Goal: Task Accomplishment & Management: Manage account settings

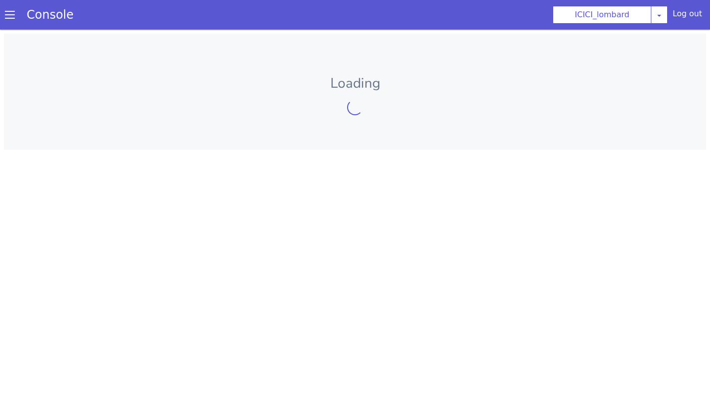
click at [11, 10] on span at bounding box center [15, 5] width 10 height 10
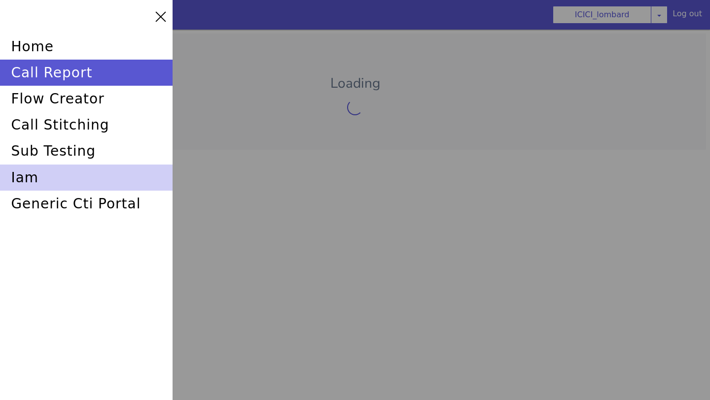
click at [48, 179] on div "iam" at bounding box center [86, 170] width 173 height 31
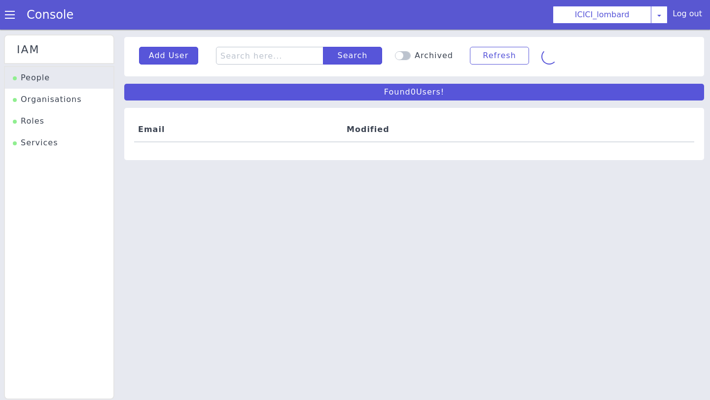
scroll to position [3, 0]
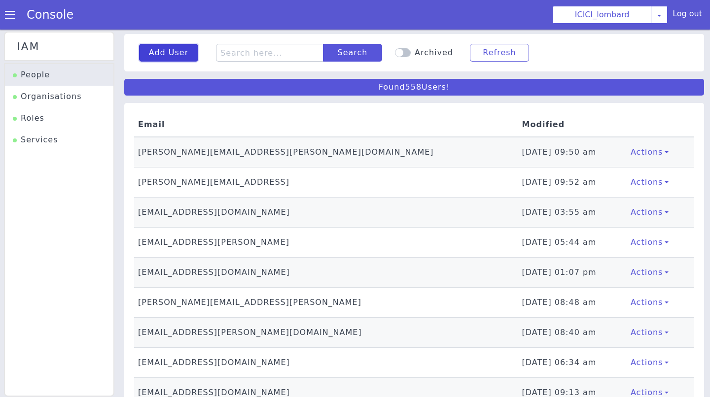
click at [154, 53] on button "Add User" at bounding box center [168, 53] width 59 height 18
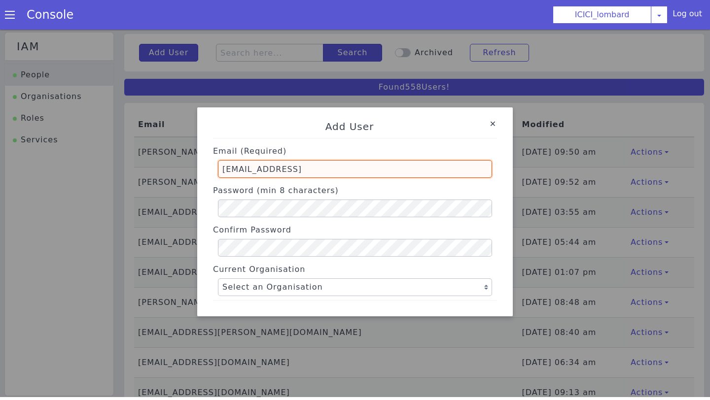
drag, startPoint x: 271, startPoint y: 171, endPoint x: 213, endPoint y: 173, distance: 58.2
click at [213, 173] on div "Email (Required) parika.bhatli@skit.ai" at bounding box center [355, 159] width 284 height 35
click at [274, 170] on input "likitha.s@skit.ai" at bounding box center [355, 169] width 274 height 18
type input "likitha.s@skitops.ai"
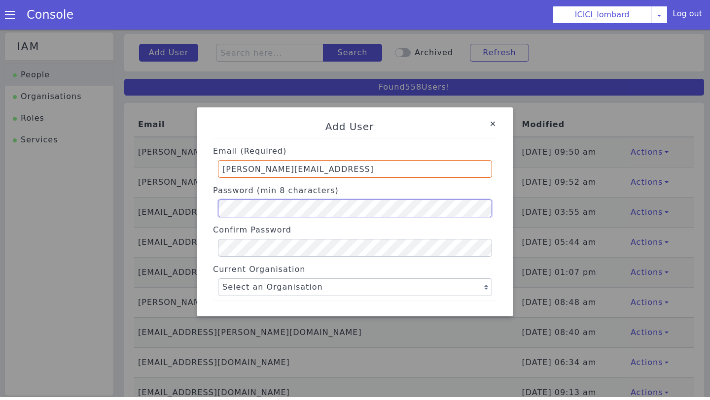
click at [135, 208] on div "Add User Email (Required) likitha.s@skitops.ai Password (min 8 characters) Conf…" at bounding box center [355, 212] width 710 height 371
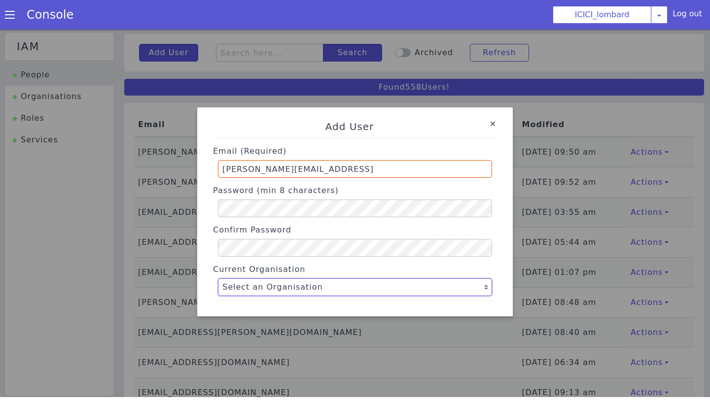
click at [237, 290] on select "Select an Organisation Farming_Axis Swiggy TVS_india P&G ICICI_lombard Axis Flo…" at bounding box center [355, 288] width 274 height 18
select select "4"
click at [218, 279] on select "Select an Organisation Farming_Axis Swiggy TVS_india P&G ICICI_lombard Axis Flo…" at bounding box center [355, 288] width 274 height 18
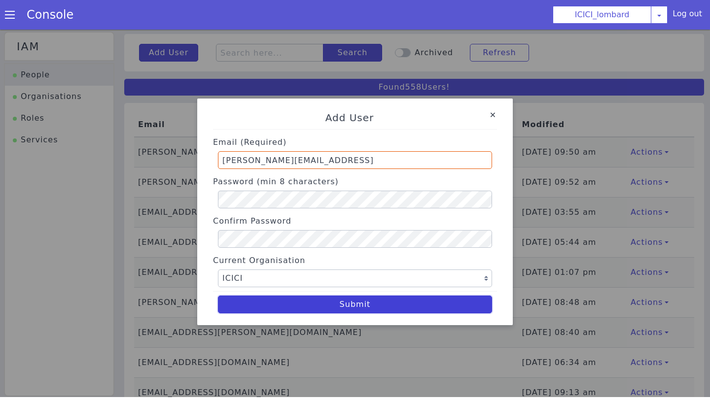
click at [371, 306] on button "Submit" at bounding box center [355, 305] width 274 height 18
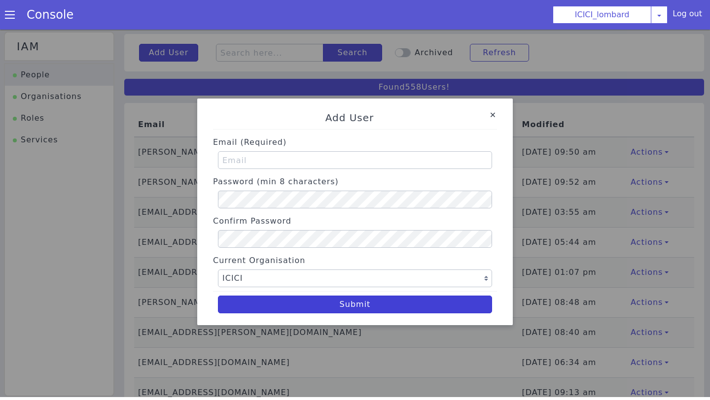
select select "4"
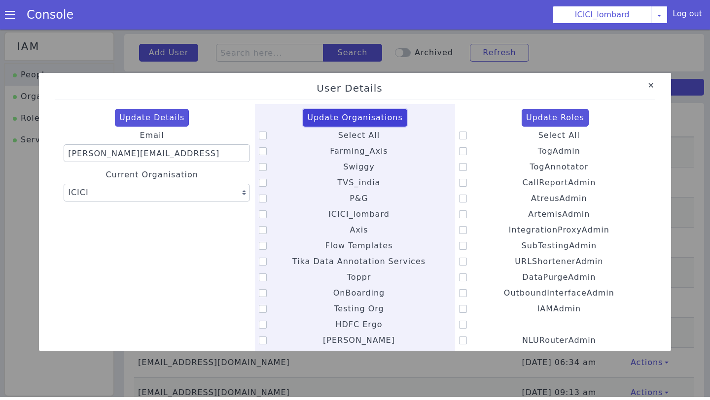
click at [328, 120] on button "Update Organisations" at bounding box center [355, 118] width 105 height 18
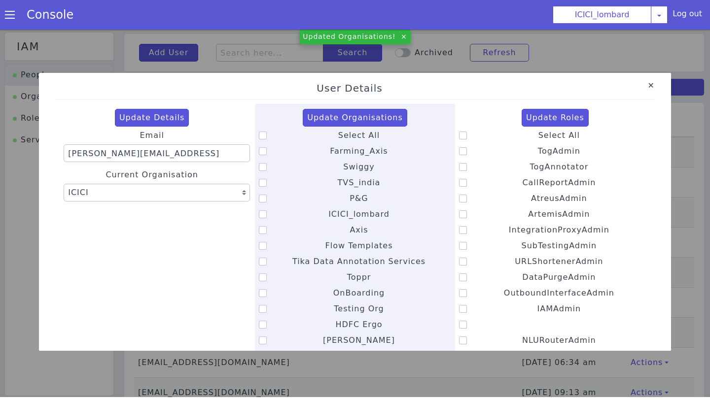
click at [261, 136] on icon at bounding box center [263, 136] width 8 height 8
click at [338, 130] on input "Select All" at bounding box center [338, 129] width 0 height 0
checkbox input "true"
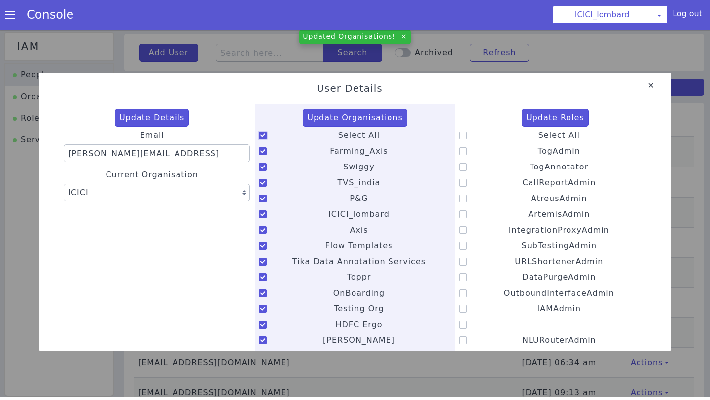
checkbox input "true"
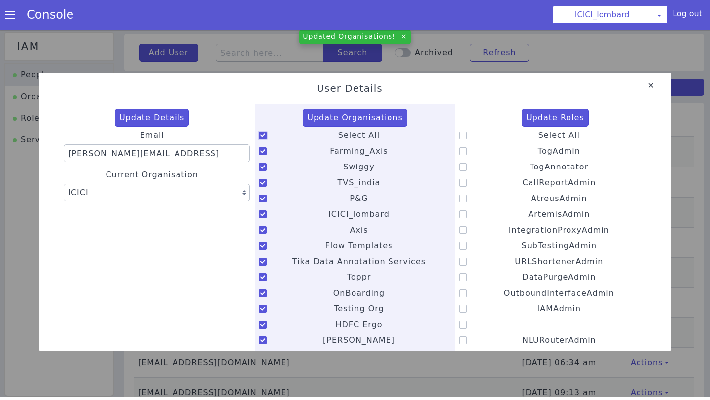
checkbox input "true"
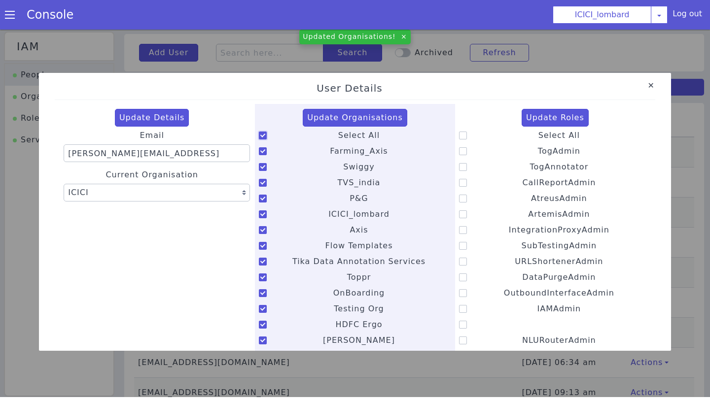
checkbox input "true"
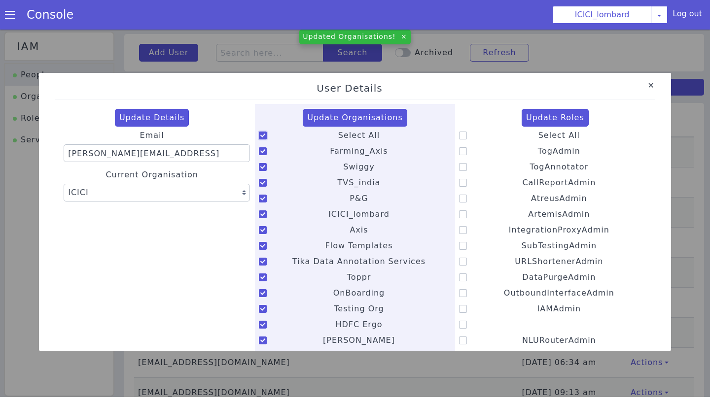
checkbox input "true"
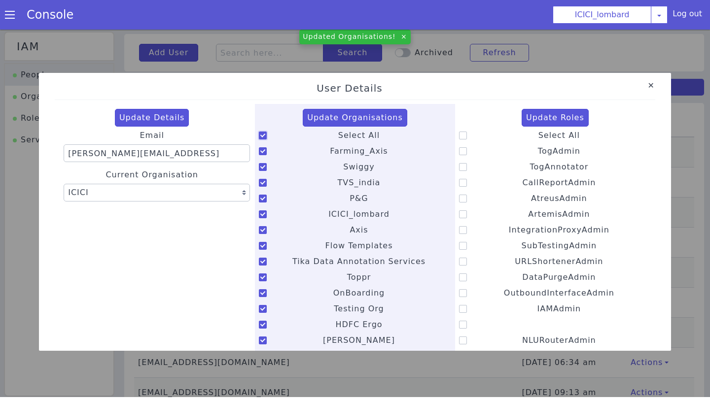
checkbox input "true"
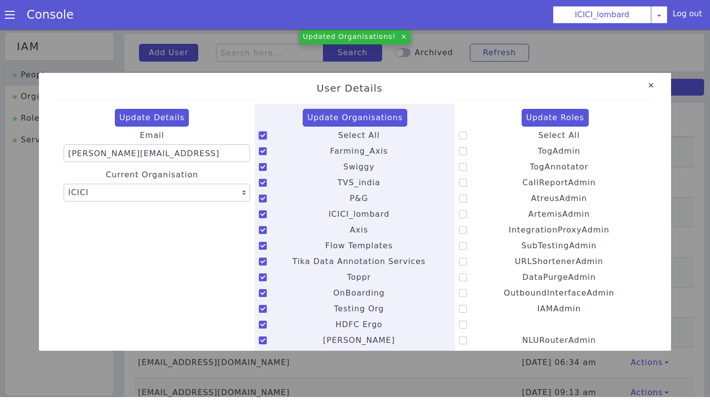
checkbox input "true"
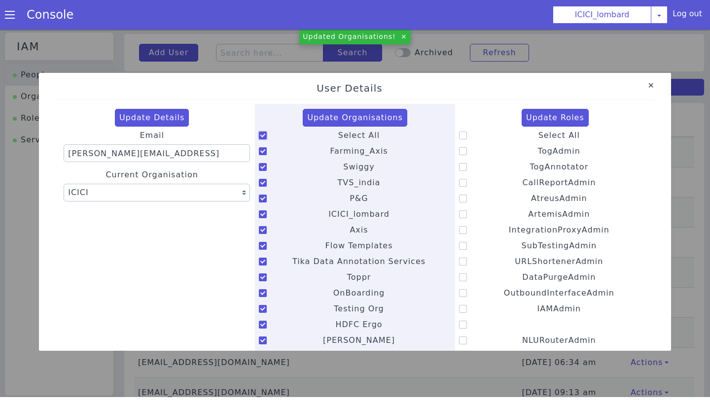
checkbox input "true"
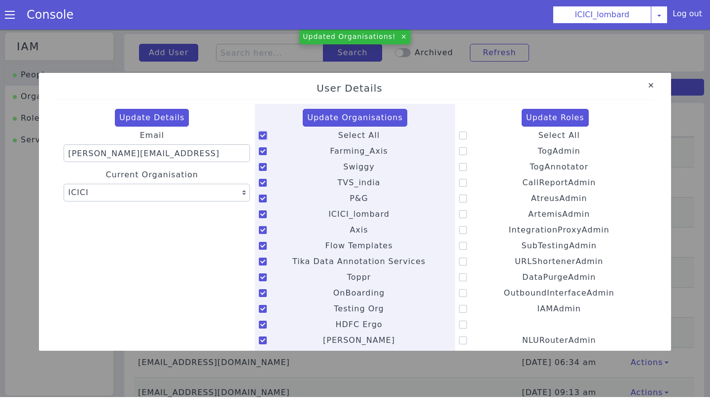
checkbox input "true"
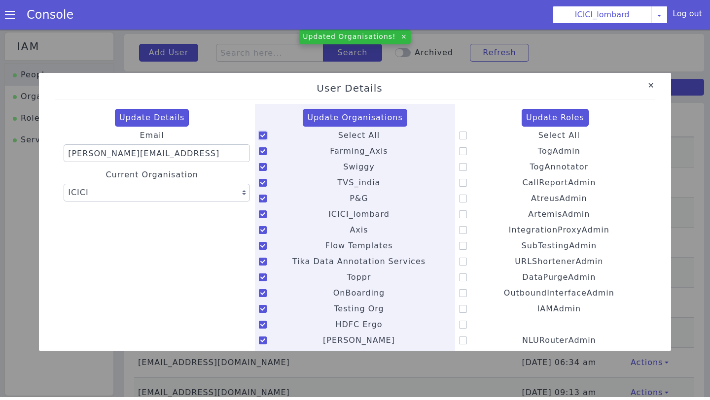
checkbox input "true"
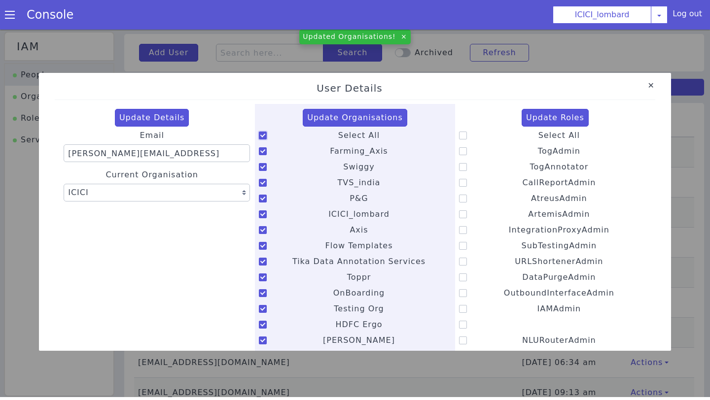
checkbox input "true"
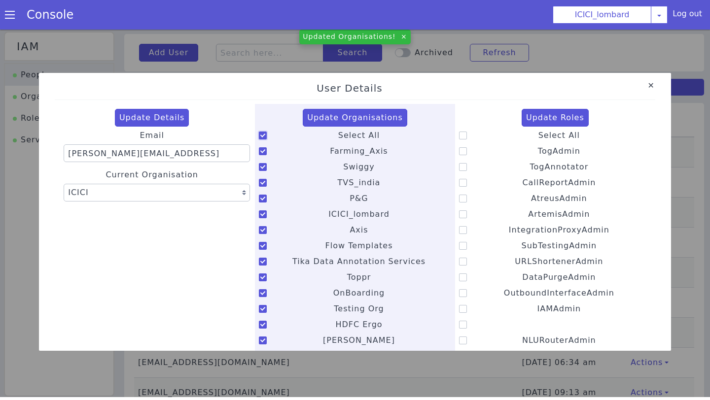
checkbox input "true"
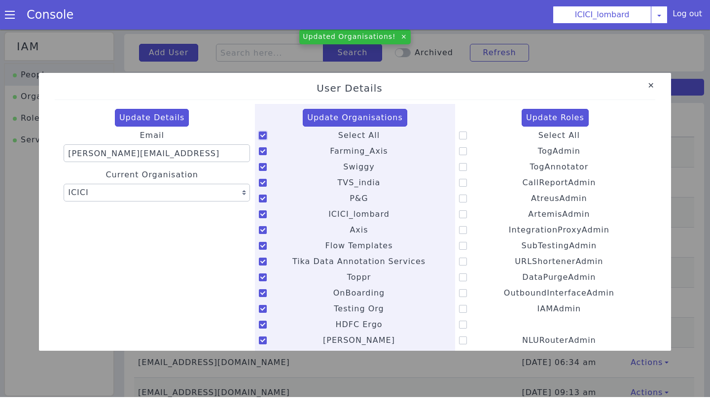
checkbox input "true"
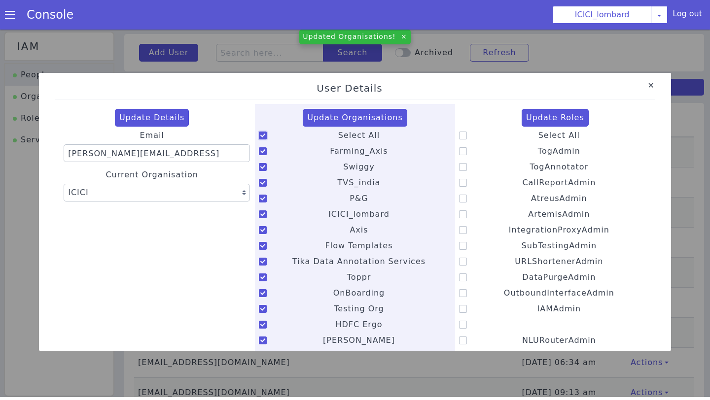
checkbox input "true"
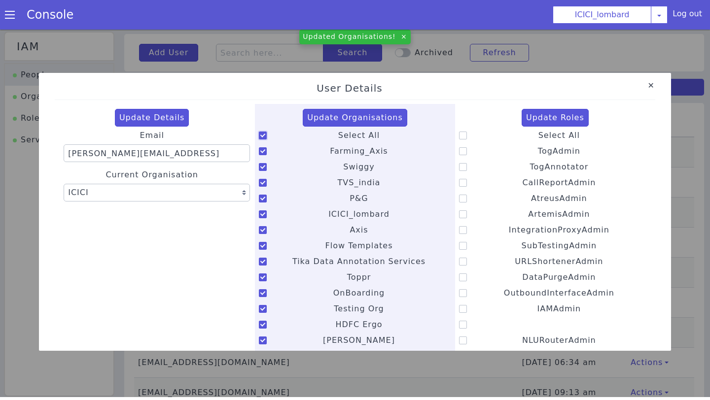
checkbox input "true"
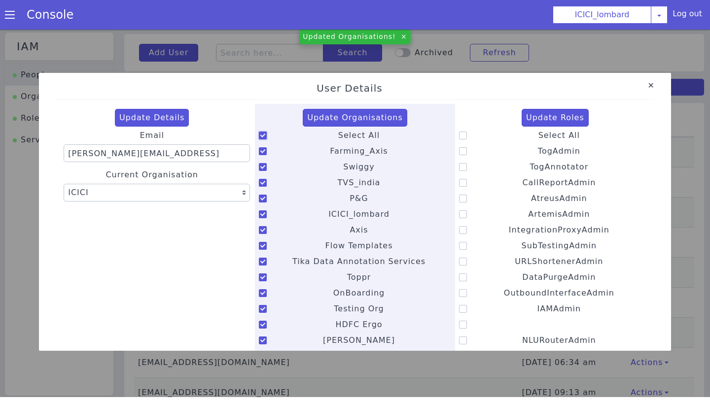
checkbox input "true"
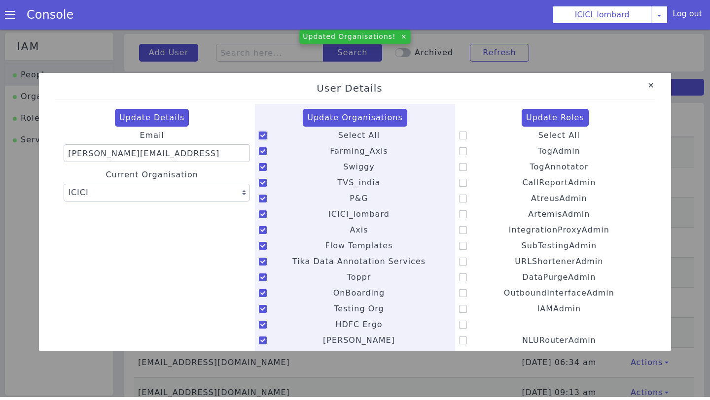
checkbox input "true"
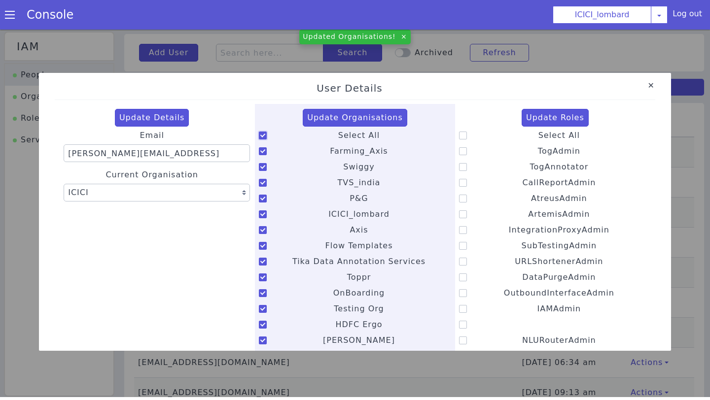
checkbox input "true"
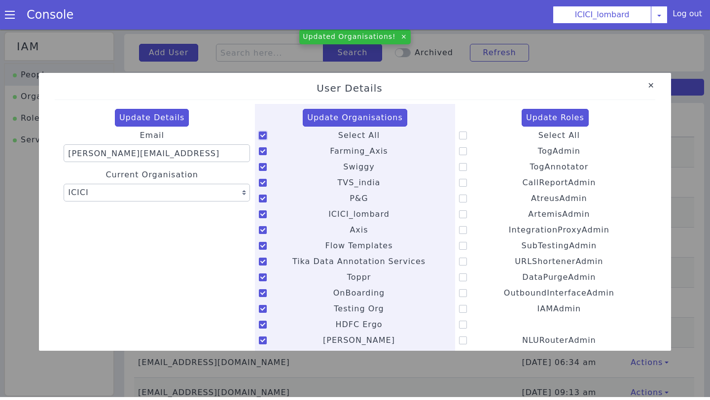
checkbox input "true"
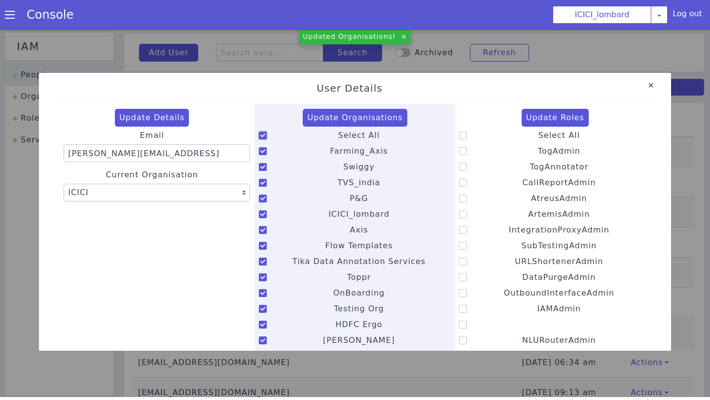
checkbox input "true"
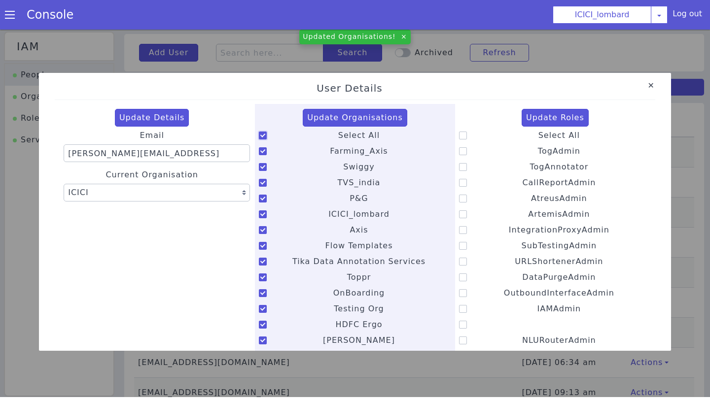
checkbox input "true"
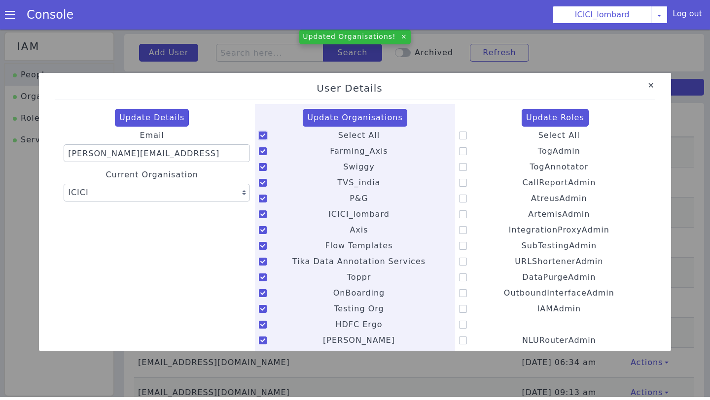
checkbox input "true"
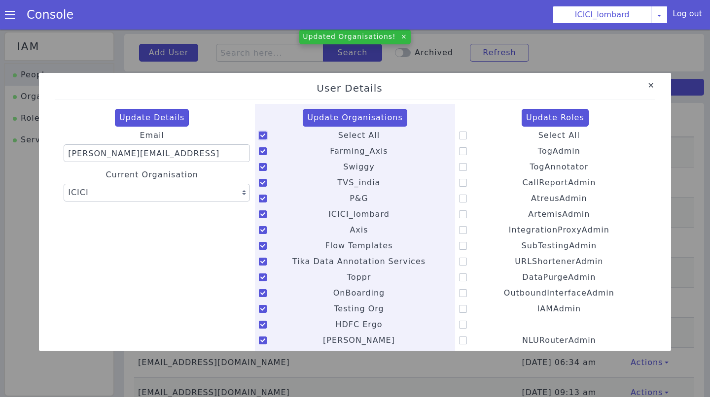
checkbox input "true"
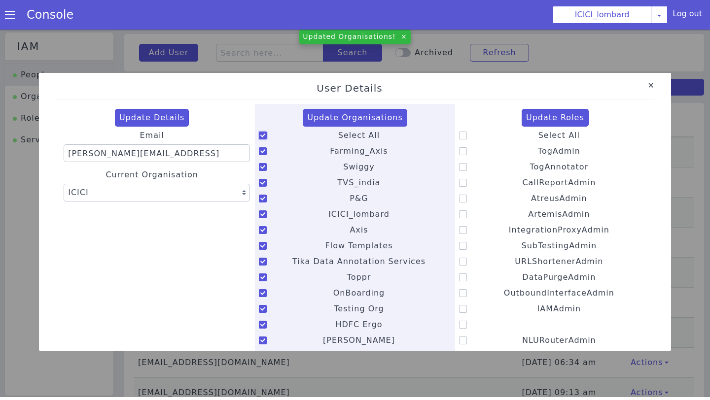
checkbox input "true"
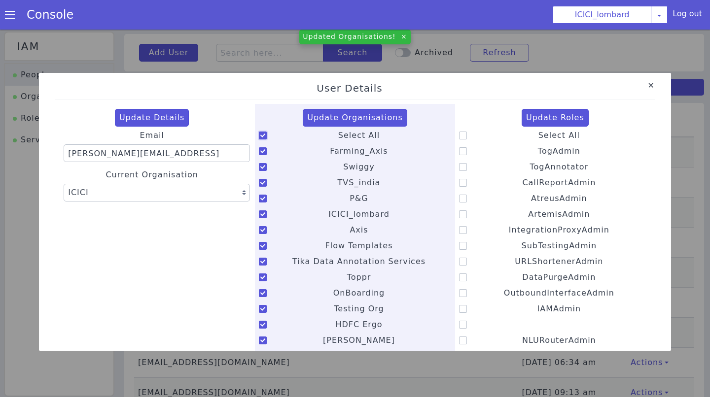
checkbox input "true"
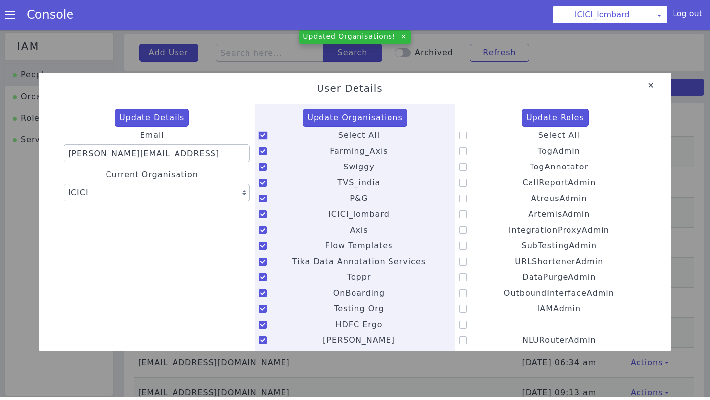
checkbox input "true"
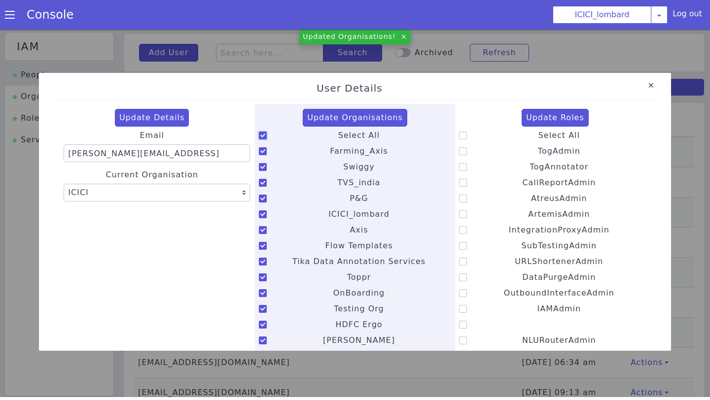
checkbox input "true"
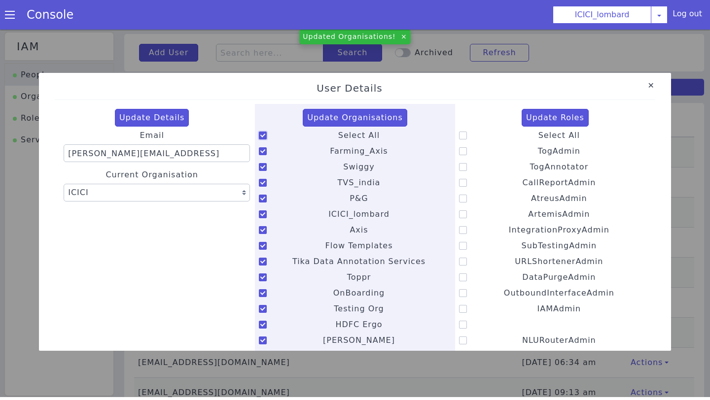
checkbox input "true"
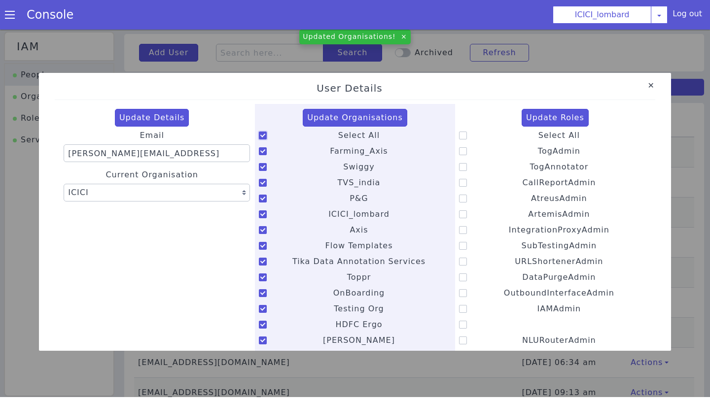
checkbox input "true"
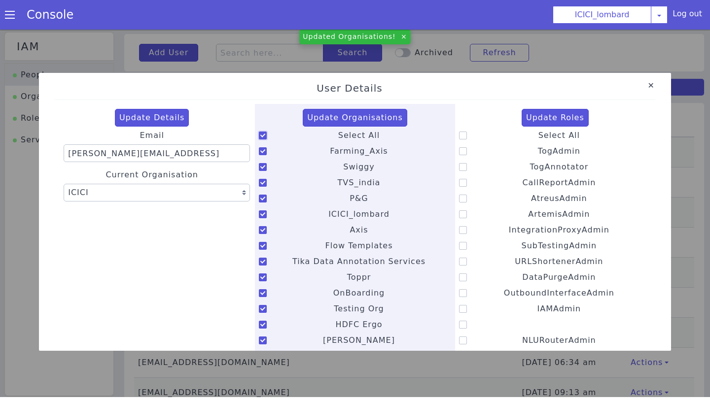
checkbox input "true"
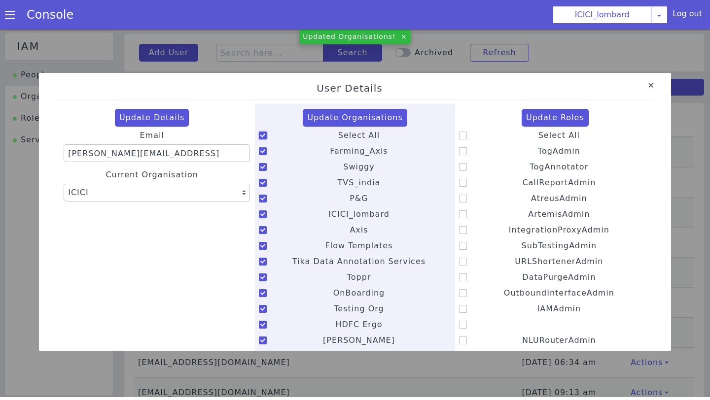
checkbox input "true"
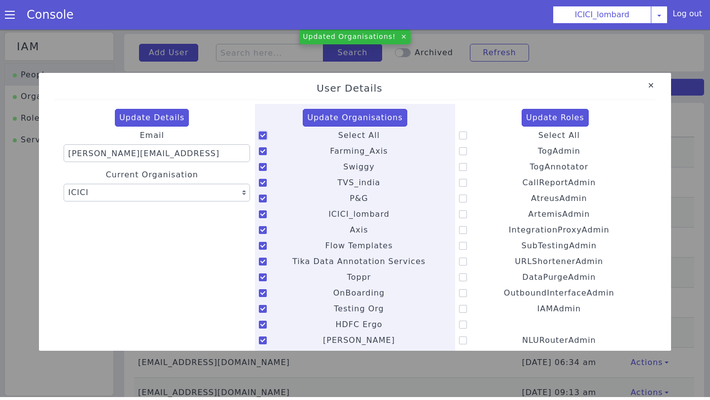
checkbox input "true"
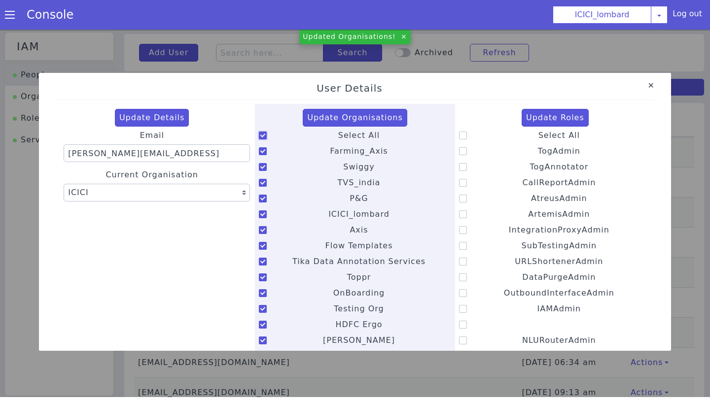
checkbox input "true"
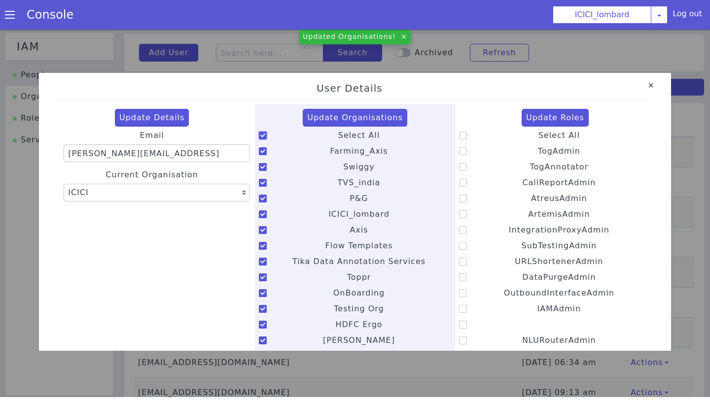
checkbox input "true"
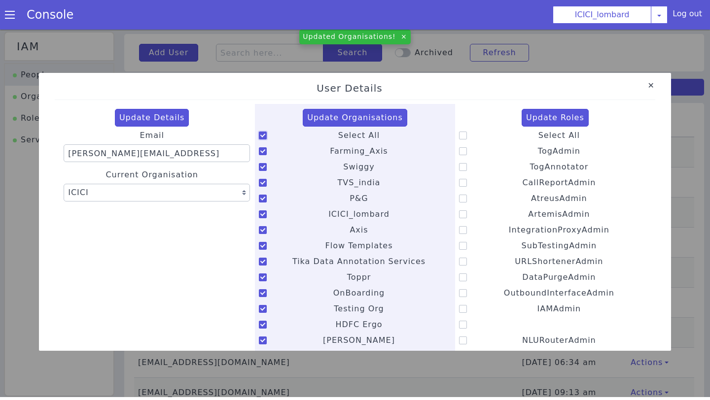
checkbox input "true"
click at [363, 120] on button "Update Organisations" at bounding box center [355, 118] width 105 height 18
click at [465, 170] on icon at bounding box center [463, 167] width 8 height 8
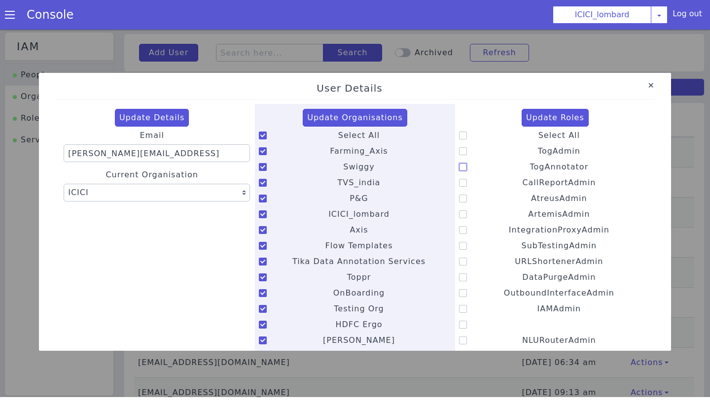
click at [529, 161] on input "TogAnnotator" at bounding box center [529, 161] width 0 height 0
checkbox input "true"
click at [460, 185] on icon at bounding box center [463, 183] width 8 height 8
click at [522, 177] on input "CallReportAdmin" at bounding box center [522, 176] width 0 height 0
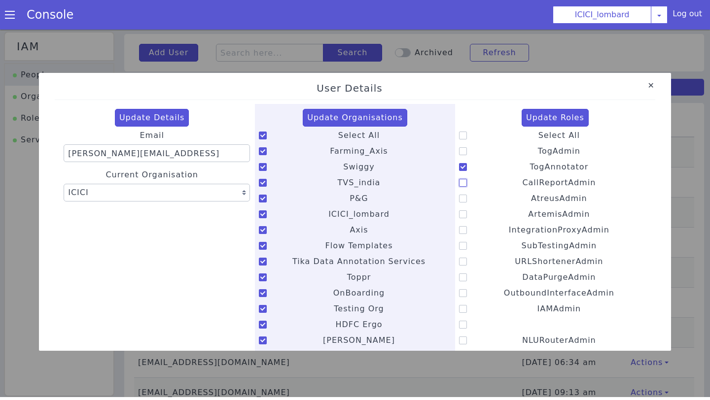
checkbox input "true"
click at [464, 204] on label "AtreusAdmin" at bounding box center [555, 199] width 192 height 14
click at [530, 193] on input "AtreusAdmin" at bounding box center [530, 192] width 0 height 0
checkbox input "true"
click at [461, 216] on icon at bounding box center [463, 214] width 8 height 8
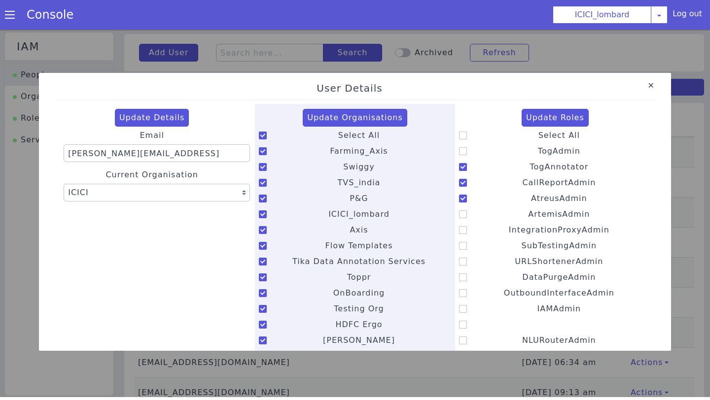
click at [527, 209] on input "ArtemisAdmin" at bounding box center [527, 208] width 0 height 0
checkbox input "true"
click at [466, 247] on icon at bounding box center [463, 246] width 8 height 8
click at [521, 240] on input "SubTestingAdmin" at bounding box center [521, 240] width 0 height 0
checkbox input "true"
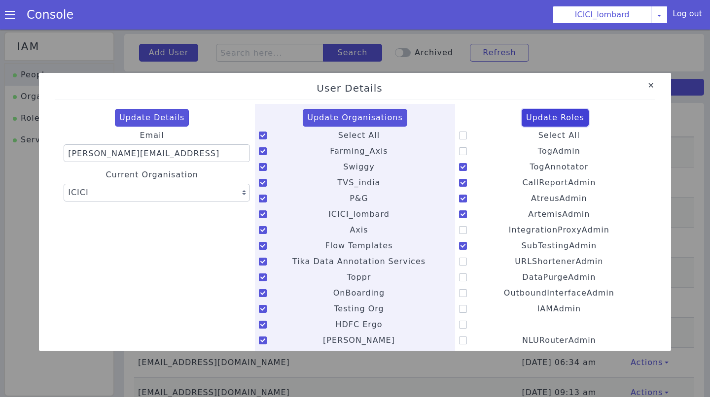
click at [565, 120] on button "Update Roles" at bounding box center [555, 118] width 67 height 18
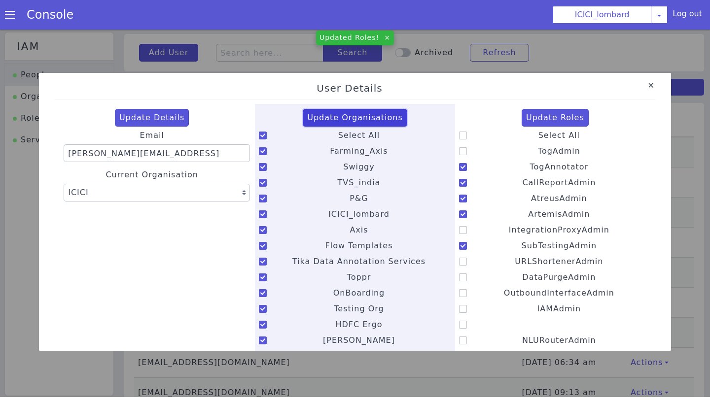
click at [366, 124] on button "Update Organisations" at bounding box center [355, 118] width 105 height 18
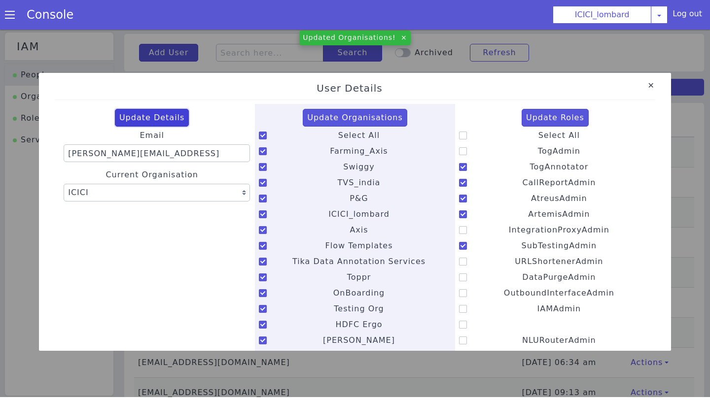
click at [162, 116] on button "Update Details" at bounding box center [152, 118] width 74 height 18
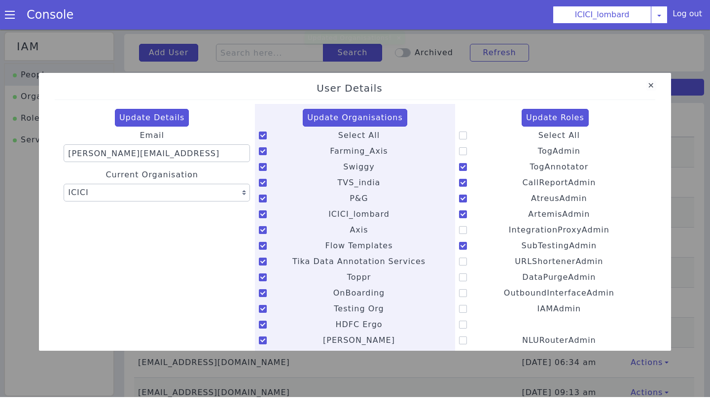
click at [648, 86] on link "Close" at bounding box center [651, 86] width 10 height 10
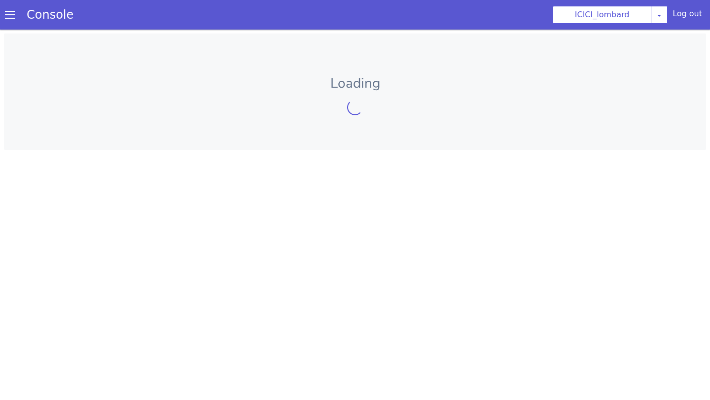
click at [9, 12] on span at bounding box center [10, 15] width 10 height 10
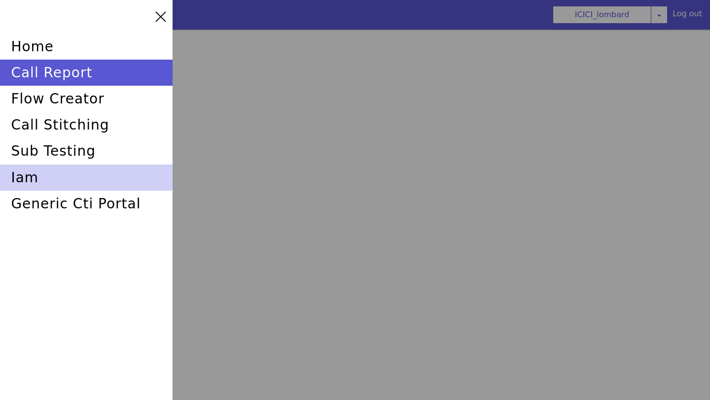
click at [26, 180] on div "iam" at bounding box center [86, 178] width 173 height 26
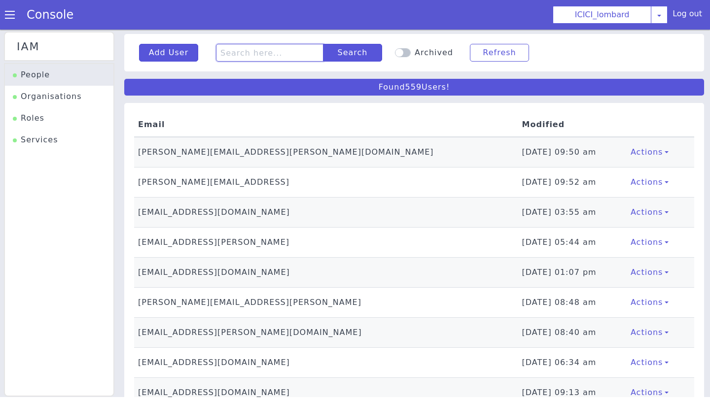
click at [266, 46] on input "text" at bounding box center [269, 53] width 107 height 18
type input "mahesh"
click at [337, 48] on button "Search" at bounding box center [352, 53] width 59 height 18
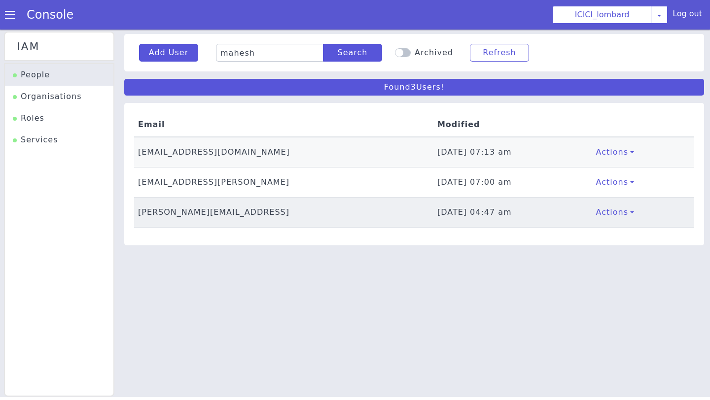
click at [181, 218] on td "mahesh.kulkarni@skitops.ai" at bounding box center [283, 213] width 299 height 30
click at [189, 211] on td "mahesh.kulkarni@skitops.ai" at bounding box center [283, 213] width 299 height 30
select select "147"
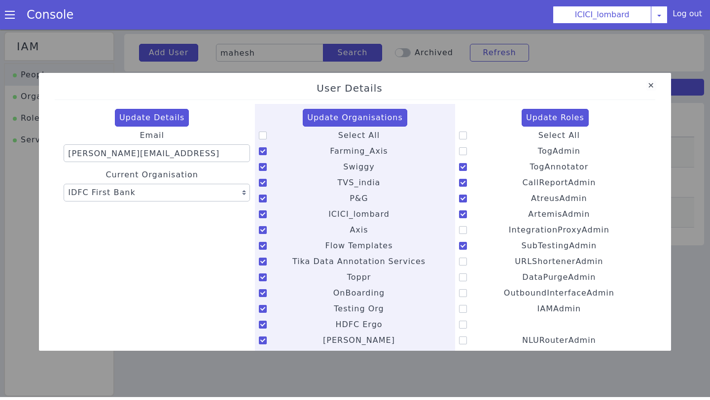
click at [650, 87] on link "Close" at bounding box center [651, 86] width 10 height 10
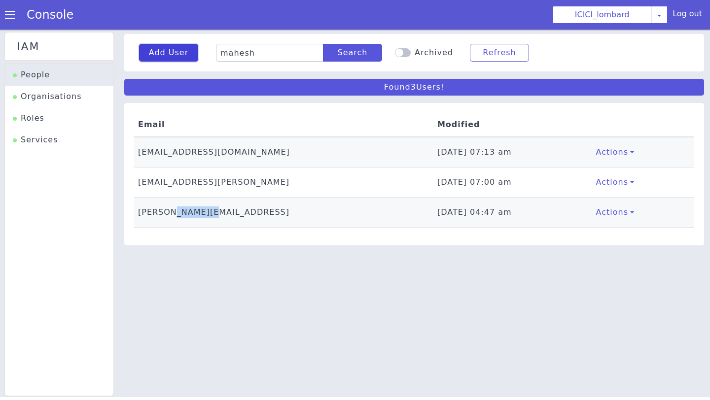
click at [165, 53] on button "Add User" at bounding box center [168, 53] width 59 height 18
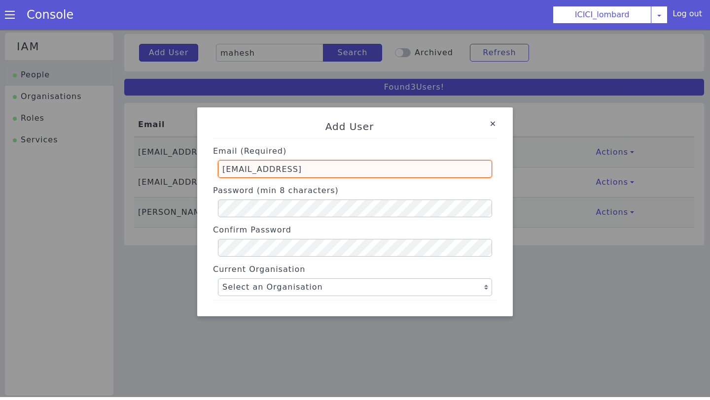
drag, startPoint x: 272, startPoint y: 172, endPoint x: 217, endPoint y: 173, distance: 55.2
click at [217, 173] on div "Email (Required) parika.bhatli@skit.ai" at bounding box center [355, 159] width 284 height 35
click at [292, 170] on input "syeda.javeri@skit.ai" at bounding box center [355, 169] width 274 height 18
click at [269, 173] on input "syeda.javeri@skitops.ai" at bounding box center [355, 169] width 274 height 18
type input "syeda.javeria@skitops.ai"
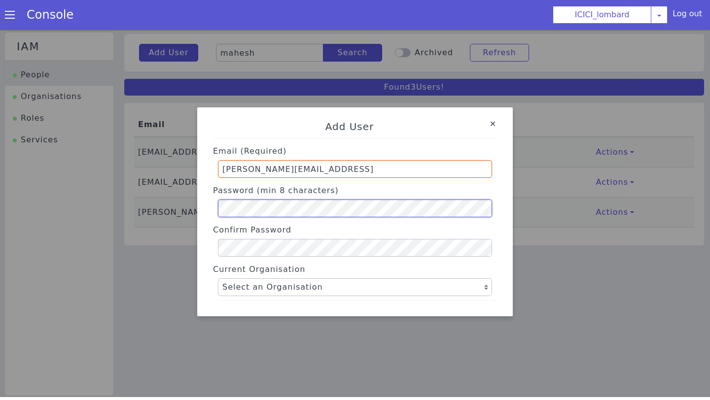
click at [171, 209] on div "Add User Email (Required) syeda.javeria@skitops.ai Password (min 8 characters) …" at bounding box center [355, 212] width 710 height 371
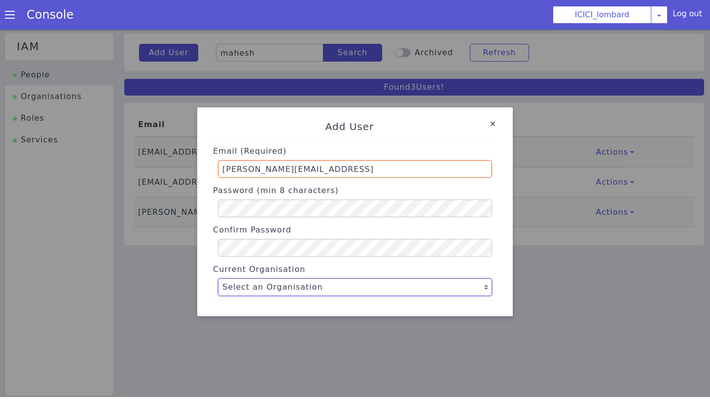
click at [456, 292] on select "Select an Organisation Farming_Axis Swiggy TVS_india P&G ICICI_lombard Axis Flo…" at bounding box center [355, 288] width 274 height 18
select select "4"
click at [218, 279] on select "Select an Organisation Farming_Axis Swiggy TVS_india P&G ICICI_lombard Axis Flo…" at bounding box center [355, 288] width 274 height 18
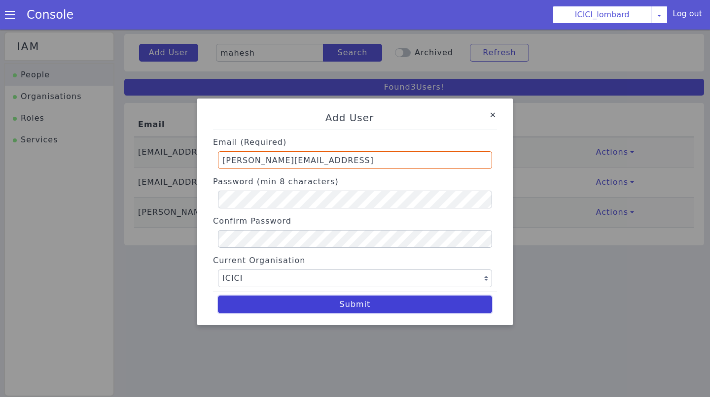
click at [364, 299] on button "Submit" at bounding box center [355, 305] width 274 height 18
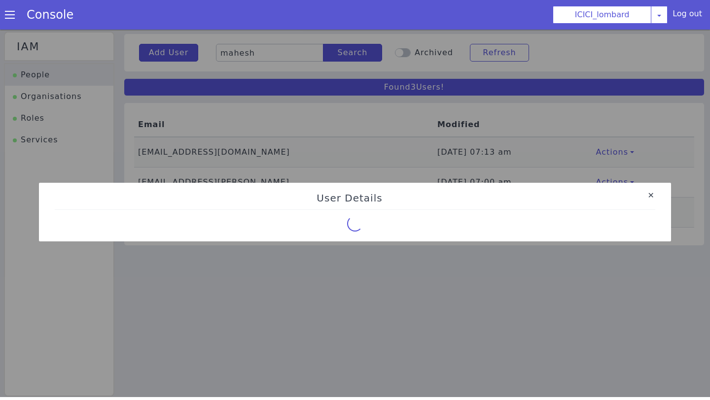
select select "4"
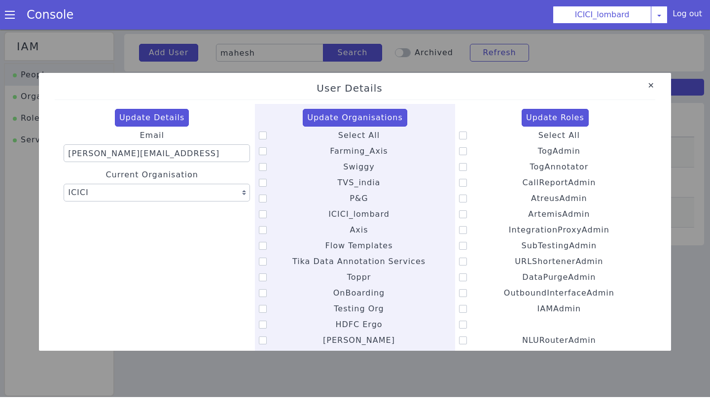
click at [262, 132] on icon at bounding box center [263, 136] width 8 height 8
click at [338, 130] on input "Select All" at bounding box center [338, 129] width 0 height 0
checkbox input "true"
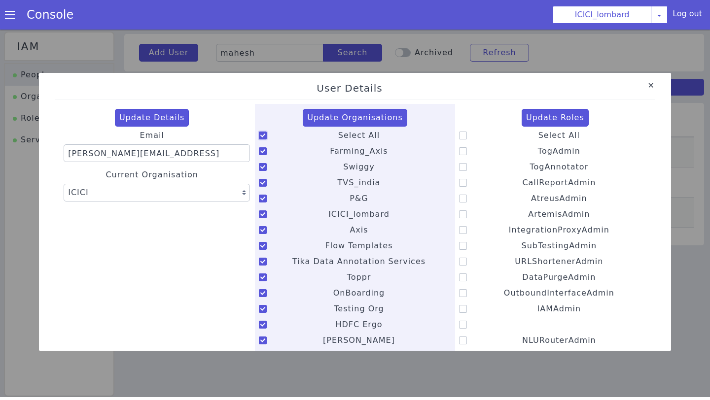
checkbox input "true"
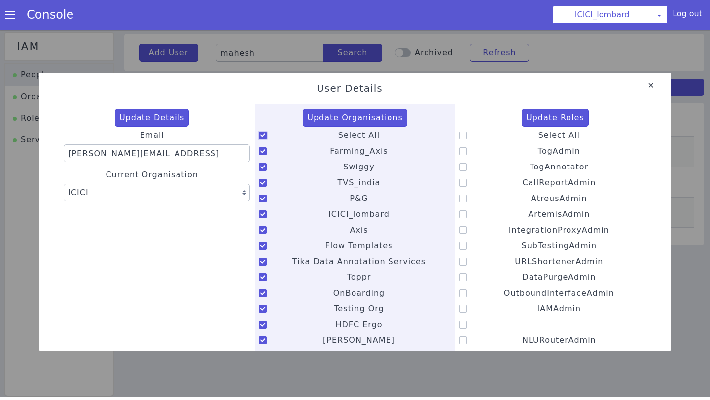
checkbox input "true"
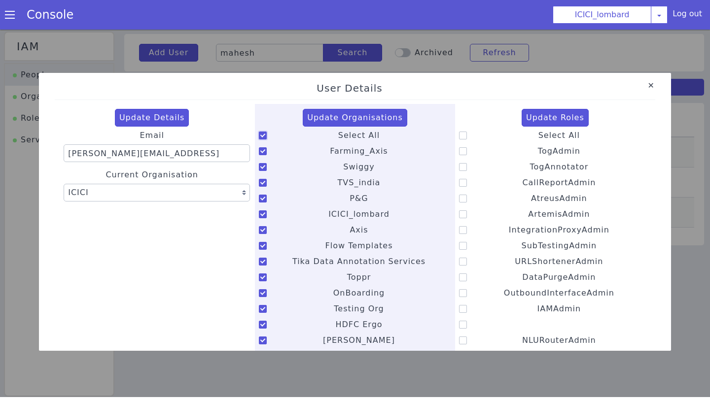
checkbox input "true"
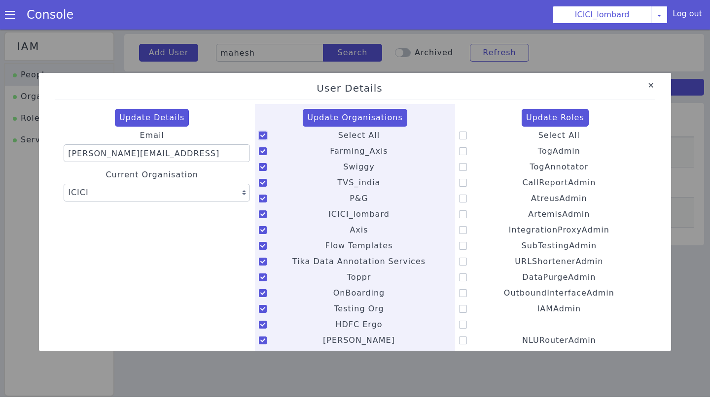
checkbox input "true"
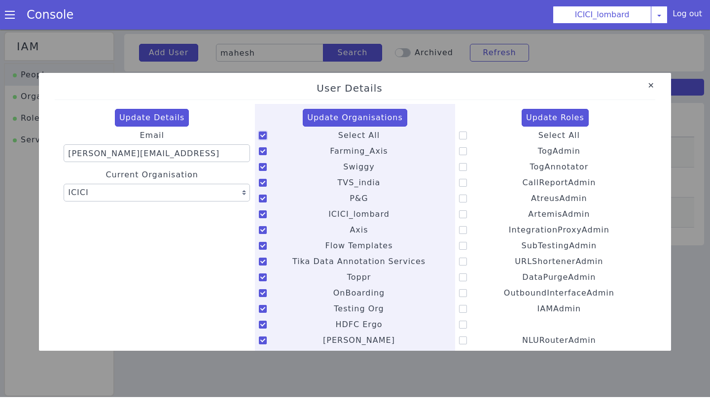
checkbox input "true"
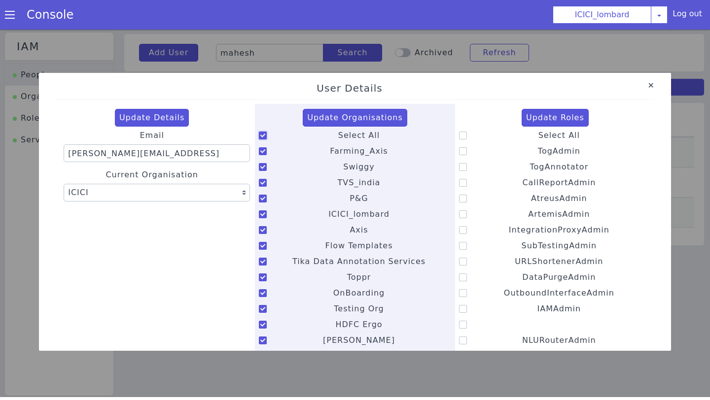
checkbox input "true"
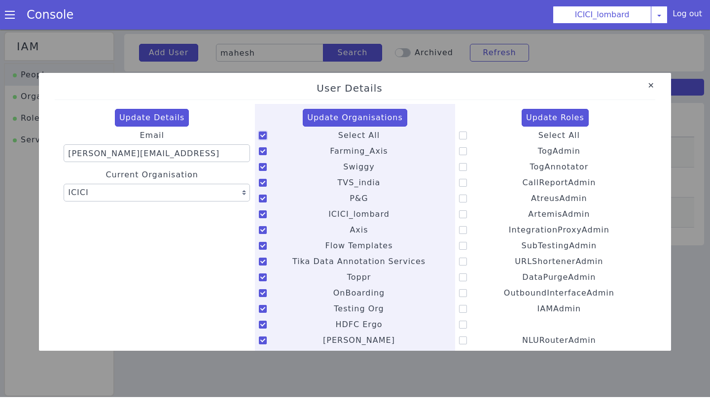
checkbox input "true"
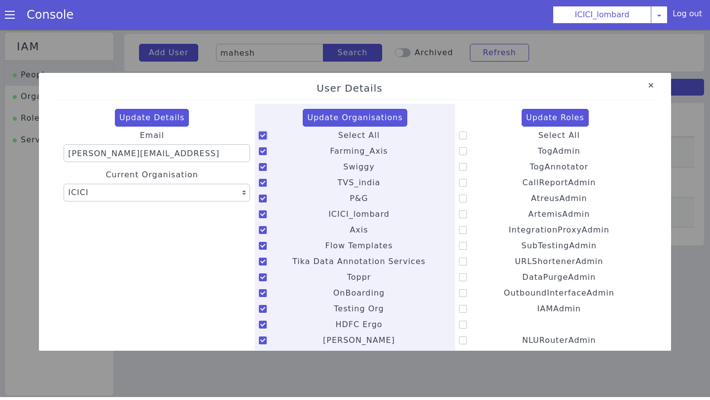
checkbox input "true"
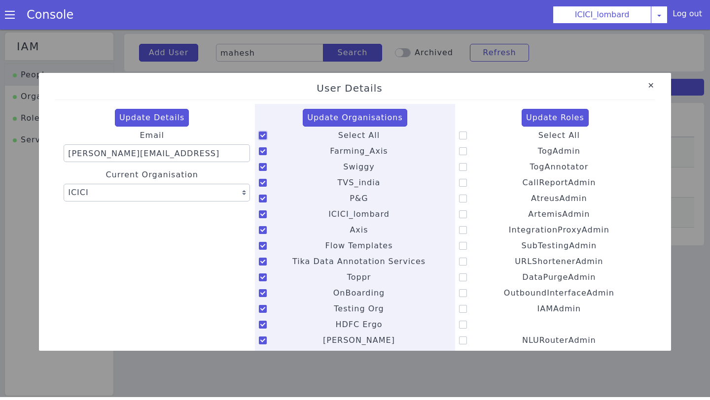
checkbox input "true"
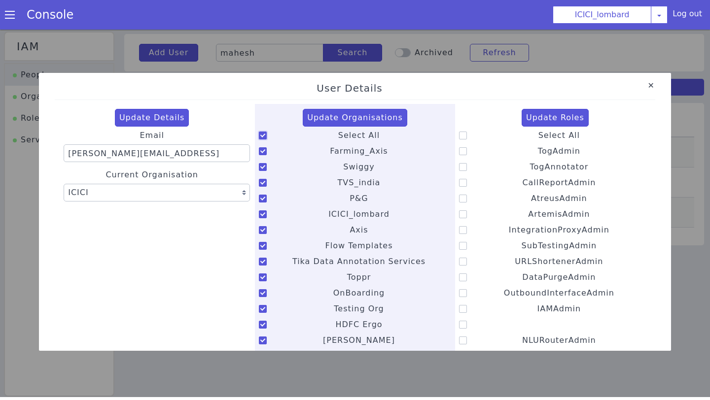
checkbox input "true"
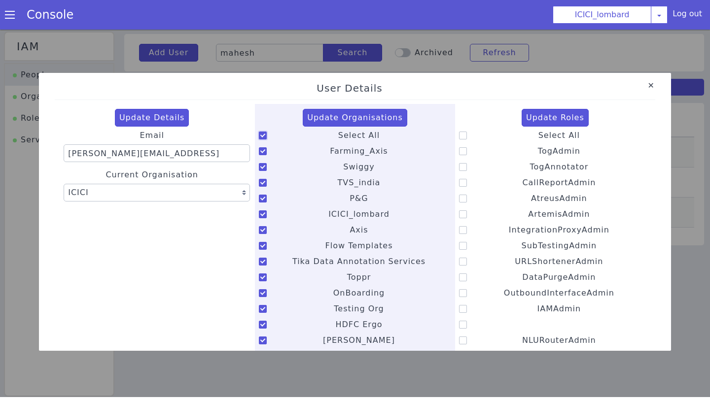
checkbox input "true"
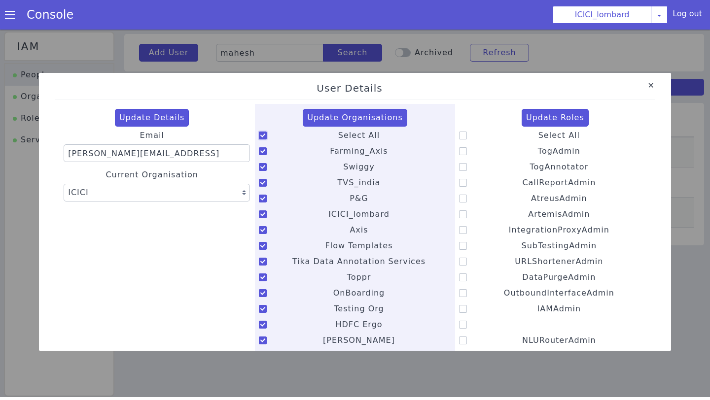
checkbox input "true"
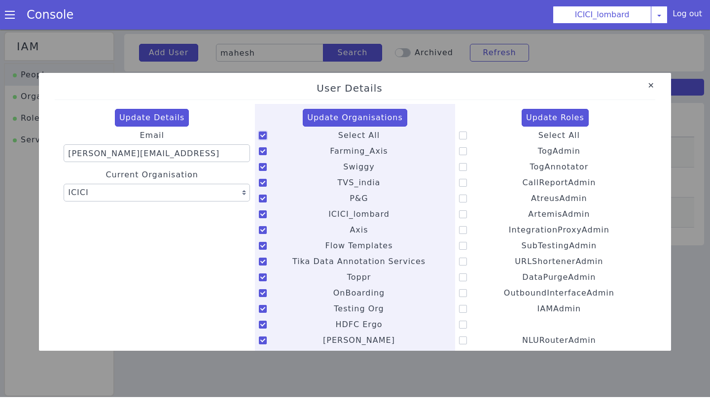
checkbox input "true"
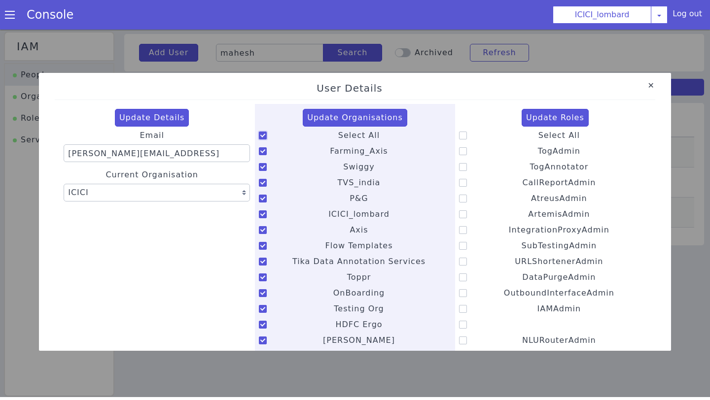
checkbox input "true"
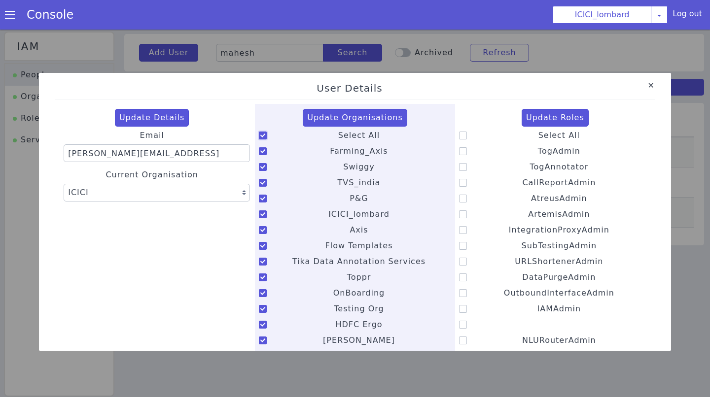
checkbox input "true"
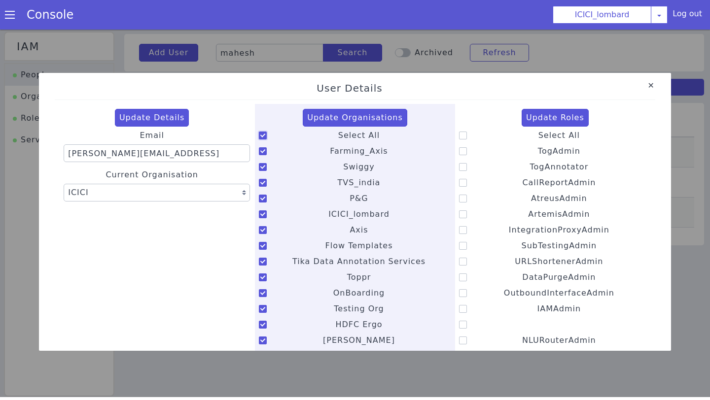
checkbox input "true"
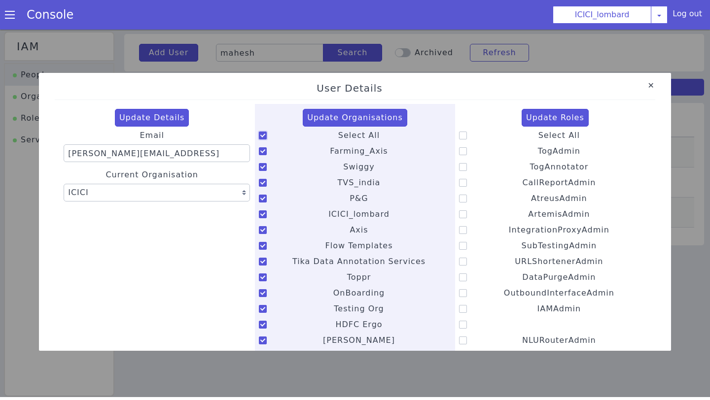
checkbox input "true"
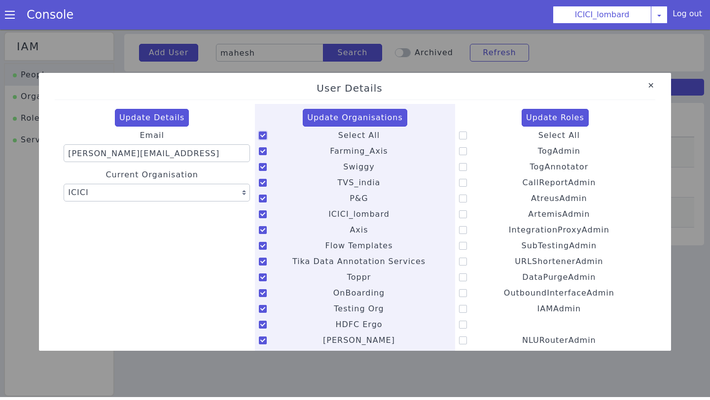
checkbox input "true"
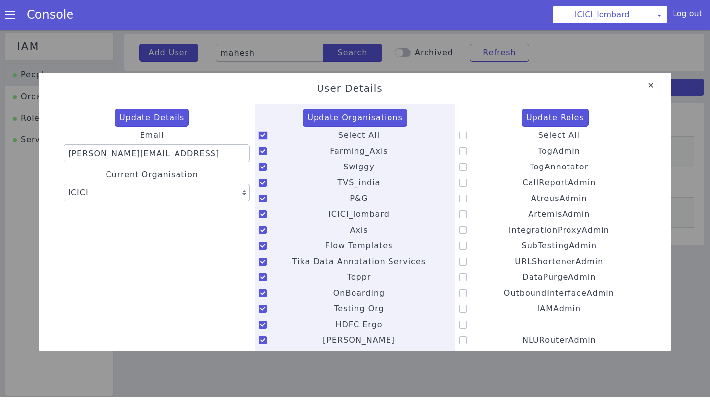
checkbox input "true"
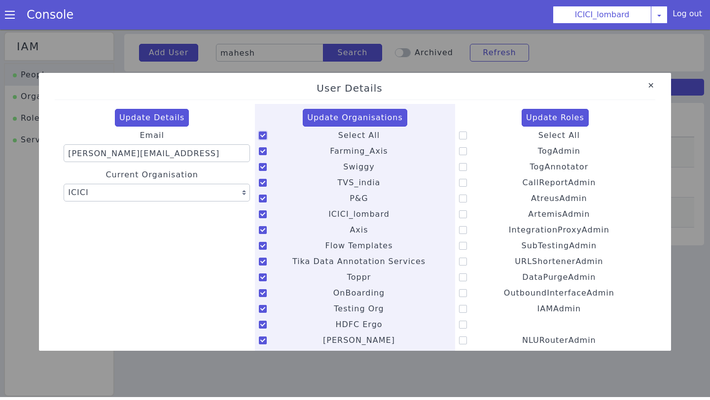
checkbox input "true"
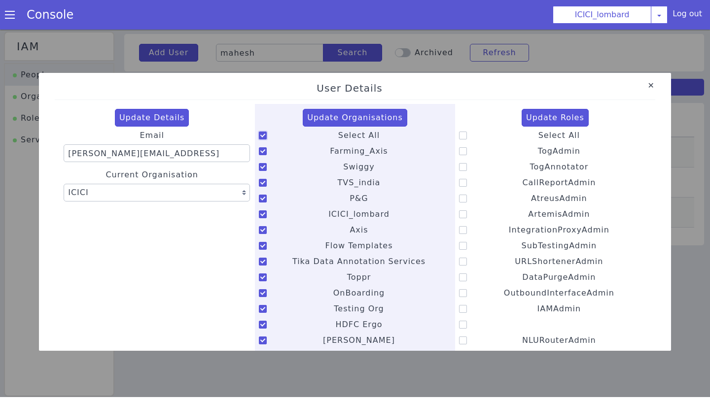
checkbox input "true"
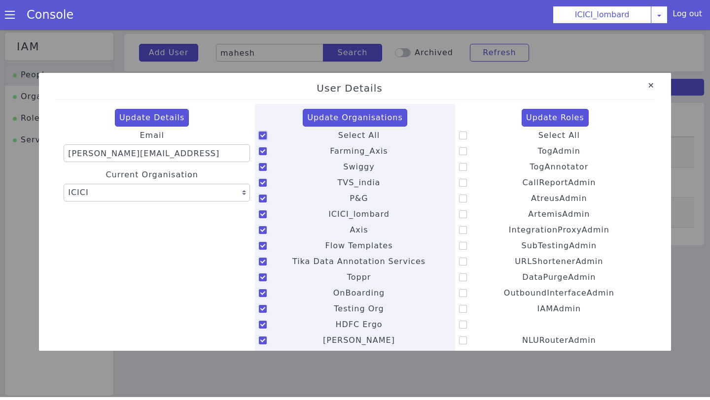
checkbox input "true"
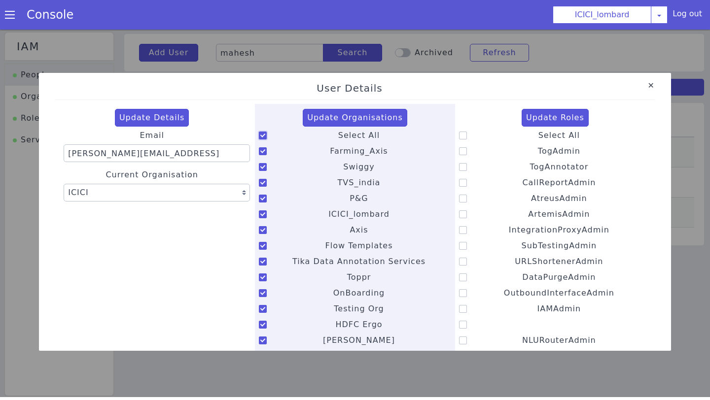
checkbox input "true"
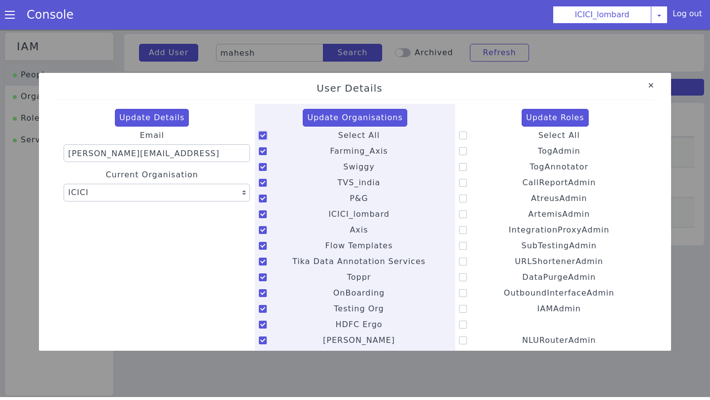
checkbox input "true"
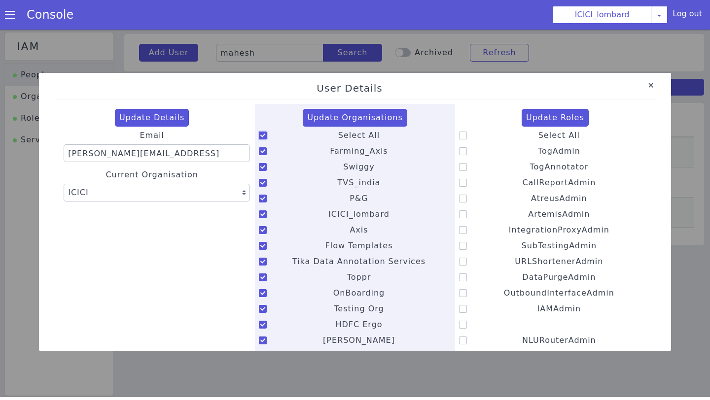
checkbox input "true"
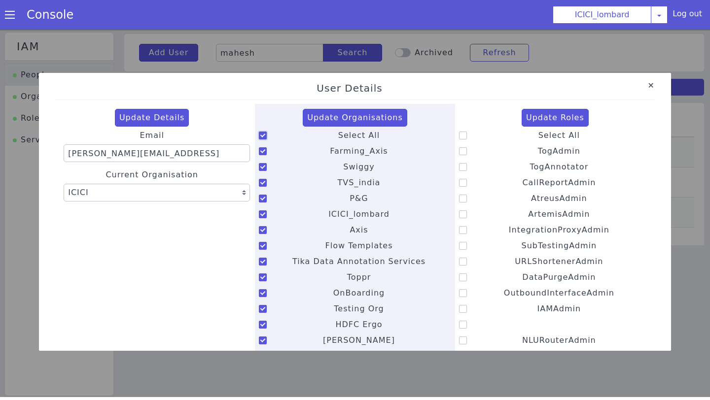
checkbox input "true"
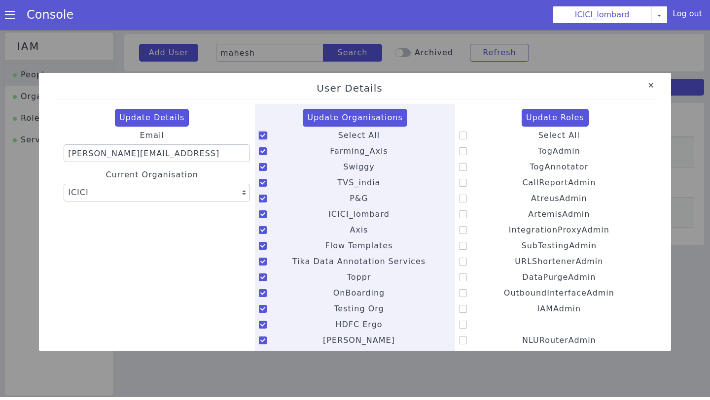
checkbox input "true"
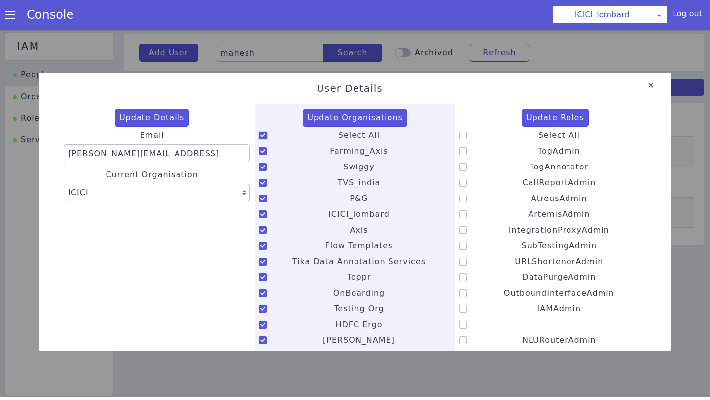
checkbox input "true"
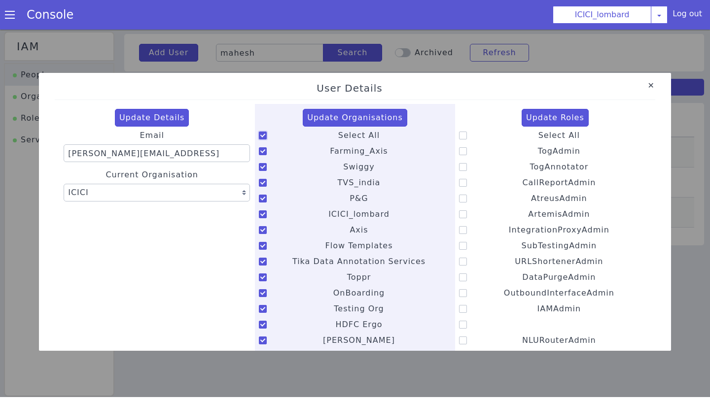
checkbox input "true"
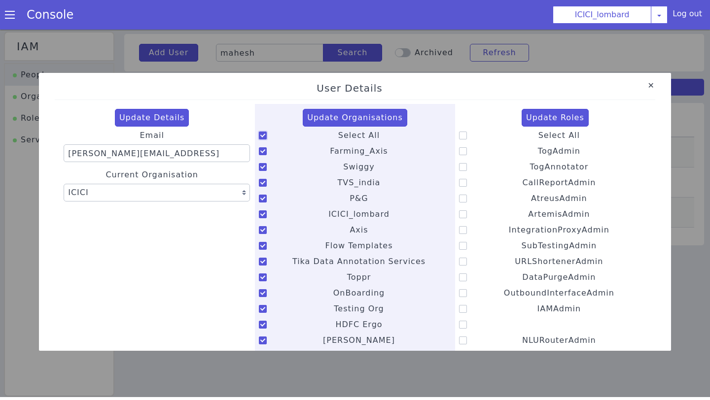
checkbox input "true"
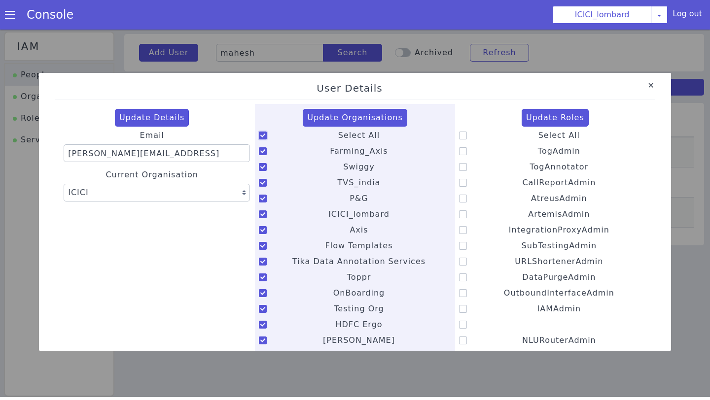
checkbox input "true"
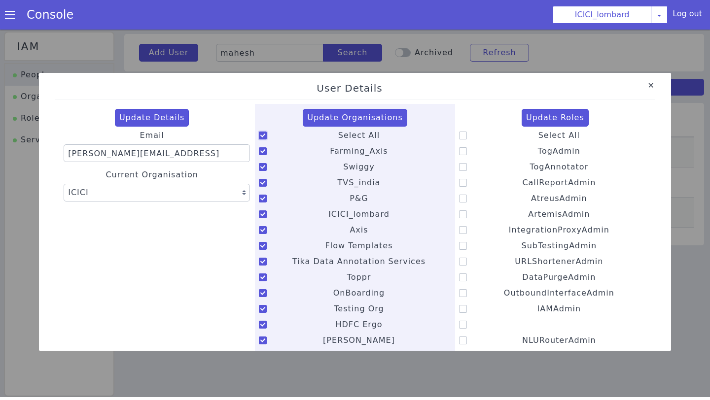
checkbox input "true"
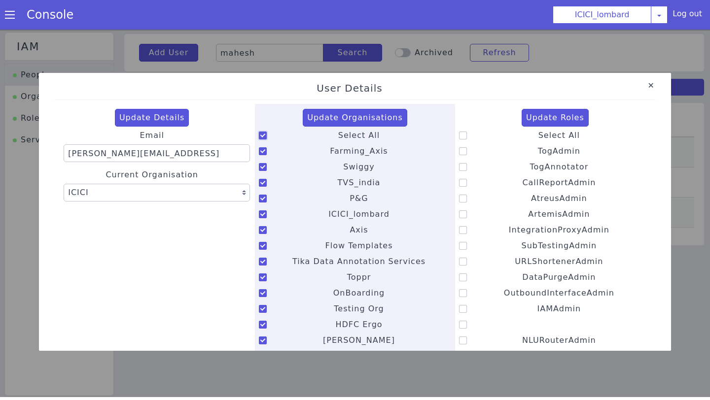
checkbox input "true"
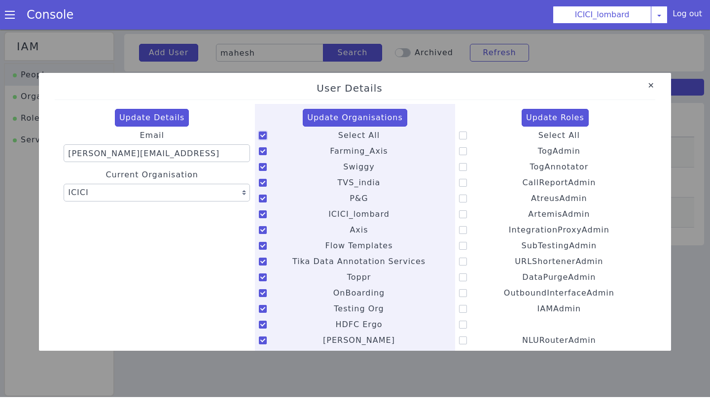
checkbox input "true"
click at [359, 120] on button "Update Organisations" at bounding box center [355, 118] width 105 height 18
click at [462, 164] on icon at bounding box center [463, 167] width 8 height 8
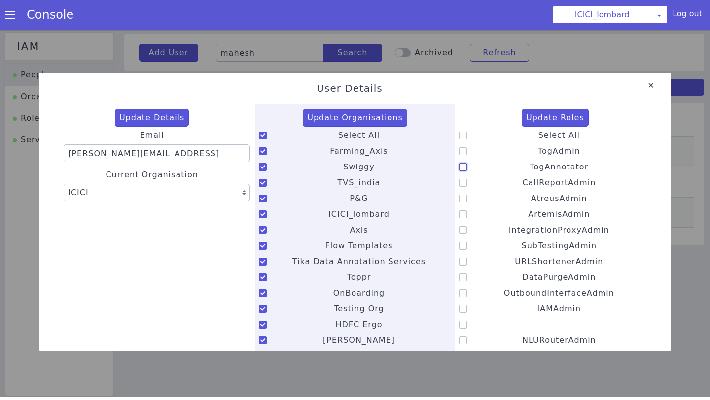
click at [529, 161] on input "TogAnnotator" at bounding box center [529, 161] width 0 height 0
checkbox input "true"
click at [460, 183] on icon at bounding box center [463, 183] width 8 height 8
click at [522, 177] on input "CallReportAdmin" at bounding box center [522, 176] width 0 height 0
checkbox input "true"
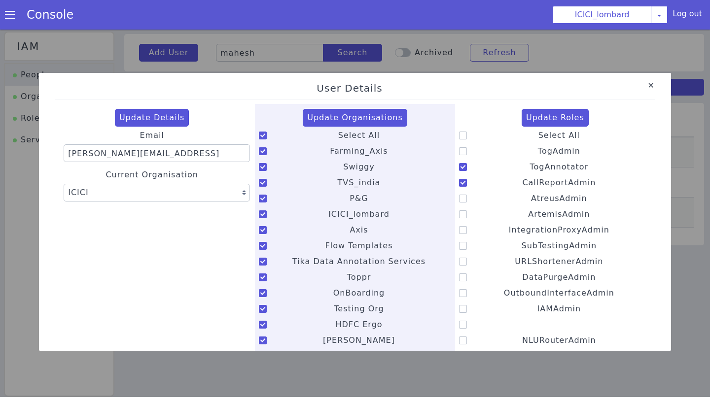
click at [464, 245] on icon at bounding box center [463, 246] width 8 height 8
click at [521, 240] on input "SubTestingAdmin" at bounding box center [521, 240] width 0 height 0
checkbox input "true"
click at [463, 202] on icon at bounding box center [463, 199] width 8 height 8
click at [530, 193] on input "AtreusAdmin" at bounding box center [530, 192] width 0 height 0
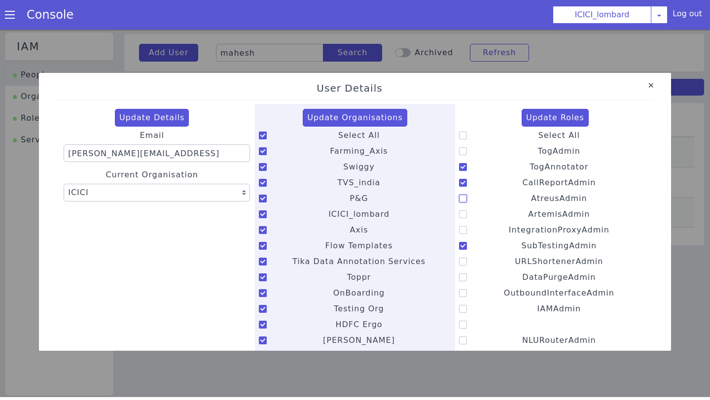
checkbox input "true"
click at [459, 210] on icon at bounding box center [463, 214] width 8 height 8
click at [527, 209] on input "ArtemisAdmin" at bounding box center [527, 208] width 0 height 0
checkbox input "true"
click at [544, 115] on button "Update Roles" at bounding box center [555, 118] width 67 height 18
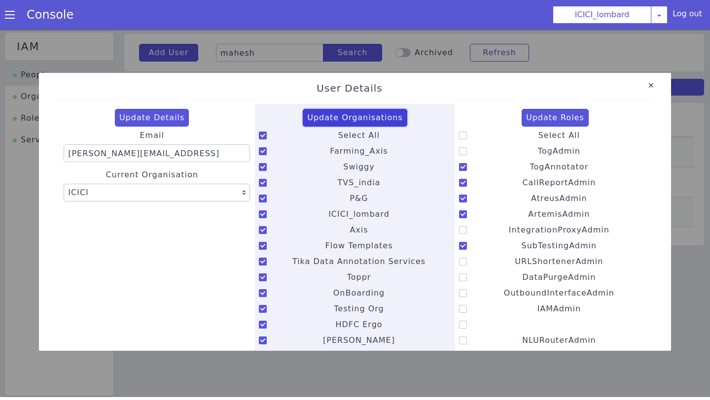
click at [346, 118] on button "Update Organisations" at bounding box center [355, 118] width 105 height 18
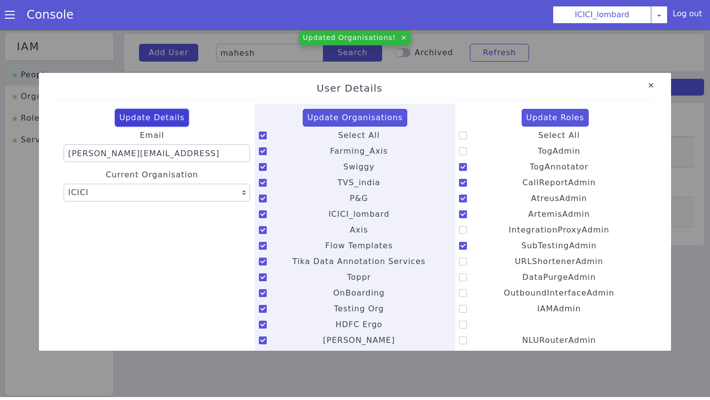
click at [129, 115] on button "Update Details" at bounding box center [152, 118] width 74 height 18
click at [651, 85] on link "Close" at bounding box center [651, 86] width 10 height 10
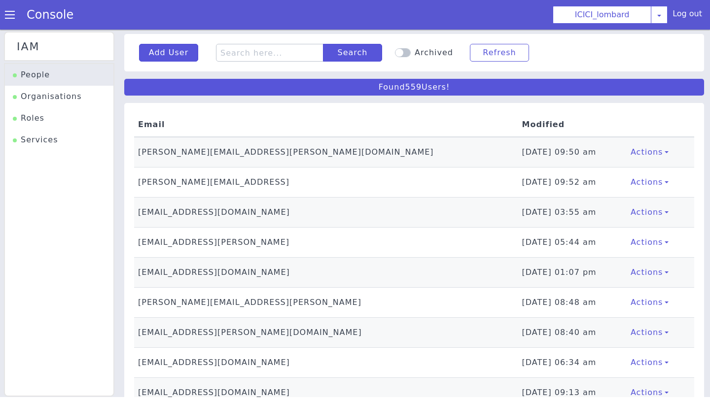
click at [11, 7] on div "Console" at bounding box center [45, 15] width 90 height 28
click at [11, 12] on span at bounding box center [10, 15] width 10 height 10
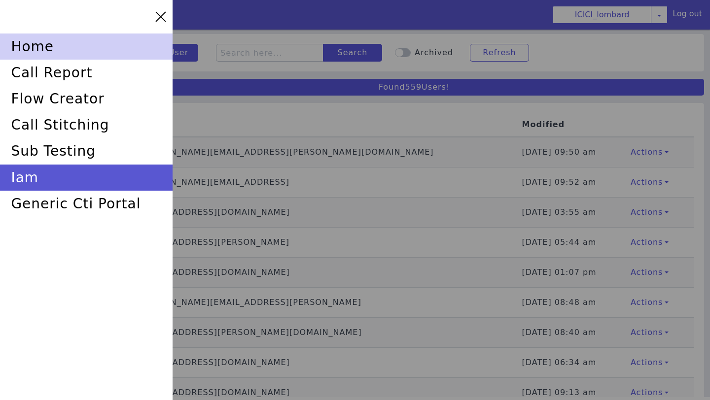
click at [49, 56] on div "home" at bounding box center [86, 47] width 173 height 26
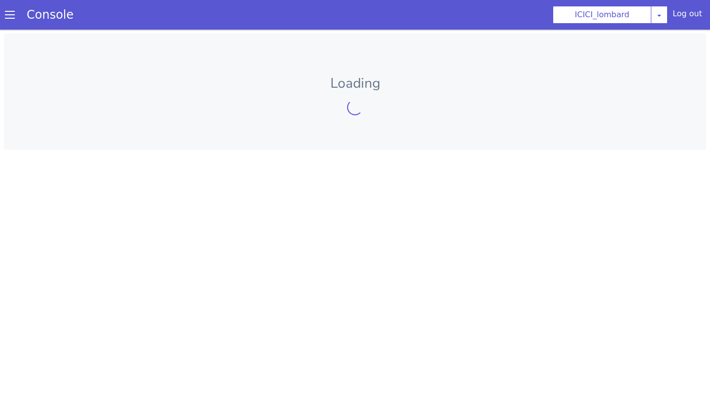
click at [9, 12] on span at bounding box center [10, 15] width 10 height 10
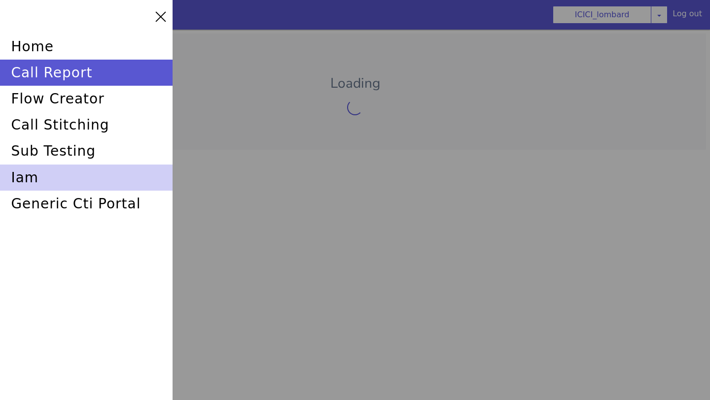
click at [32, 180] on div "iam" at bounding box center [86, 178] width 173 height 26
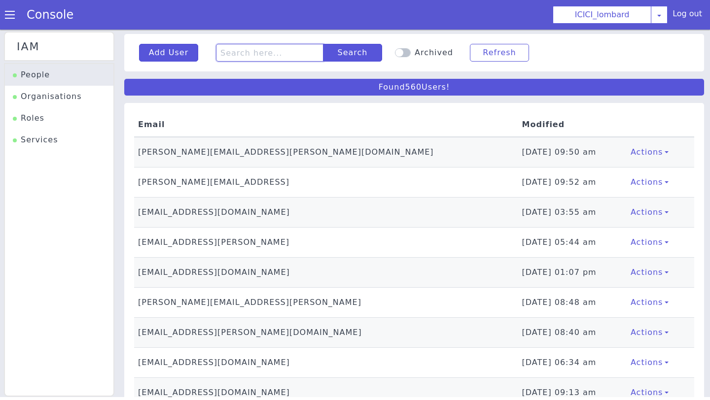
click at [263, 56] on input "text" at bounding box center [269, 53] width 107 height 18
type input "mahesh"
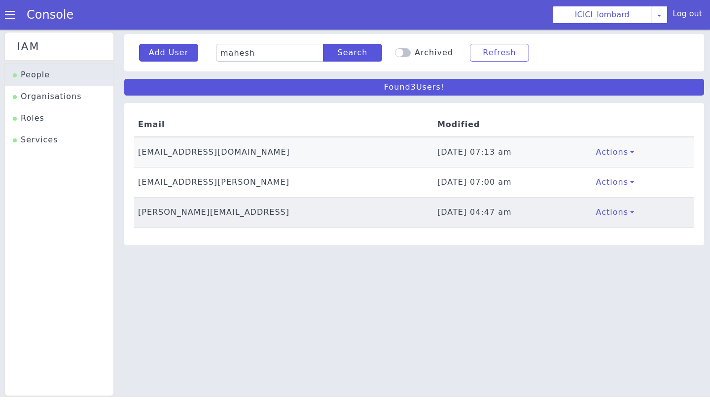
click at [177, 210] on td "[PERSON_NAME][EMAIL_ADDRESS]" at bounding box center [283, 213] width 299 height 30
click at [153, 215] on td "[PERSON_NAME][EMAIL_ADDRESS]" at bounding box center [283, 213] width 299 height 30
click at [143, 212] on td "[PERSON_NAME][EMAIL_ADDRESS]" at bounding box center [283, 213] width 299 height 30
select select "147"
